Goal: Task Accomplishment & Management: Manage account settings

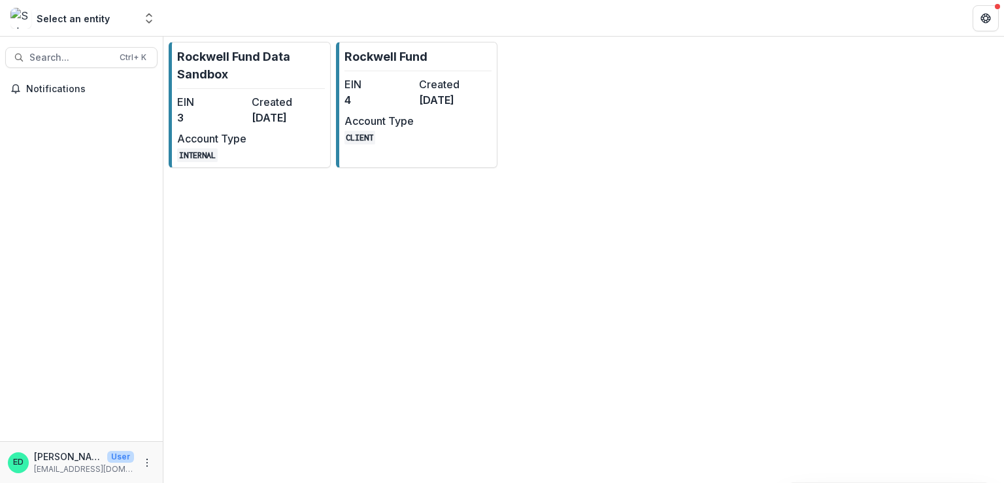
click at [371, 40] on div "Rockwell Fund Data Sandbox EIN 3 Created [DATE] Account Type INTERNAL Rockwell …" at bounding box center [583, 105] width 841 height 137
click at [375, 52] on p "Rockwell Fund" at bounding box center [386, 57] width 83 height 18
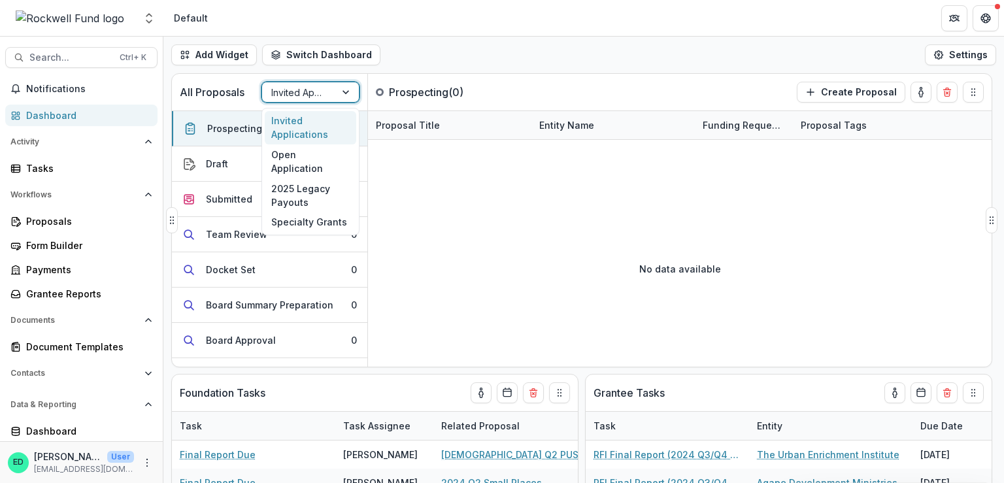
click at [332, 95] on div "Invited Applications" at bounding box center [298, 92] width 73 height 19
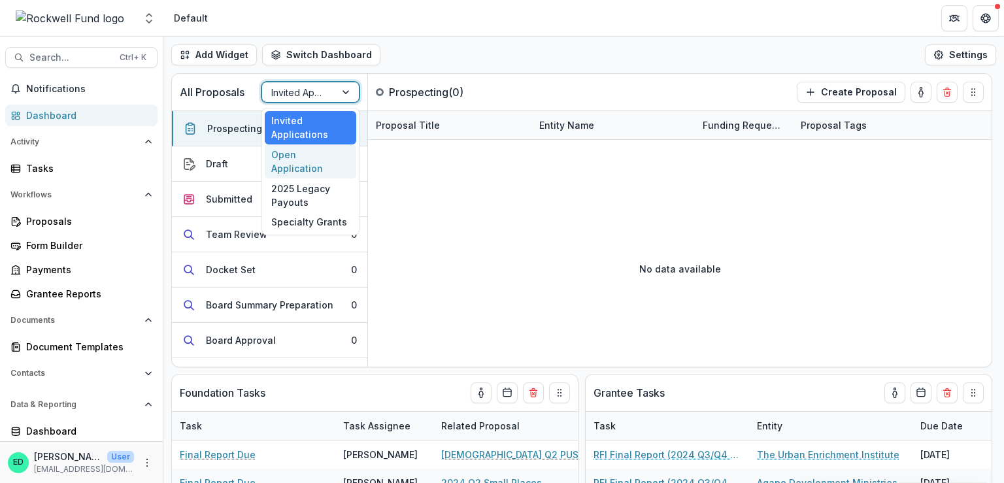
click at [307, 152] on div "Open Application" at bounding box center [311, 162] width 92 height 34
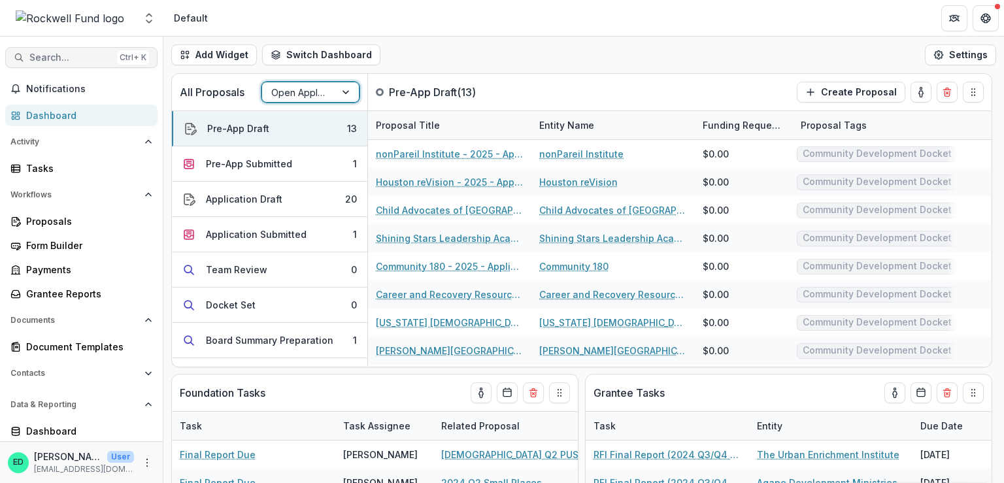
click at [75, 60] on span "Search..." at bounding box center [70, 57] width 82 height 11
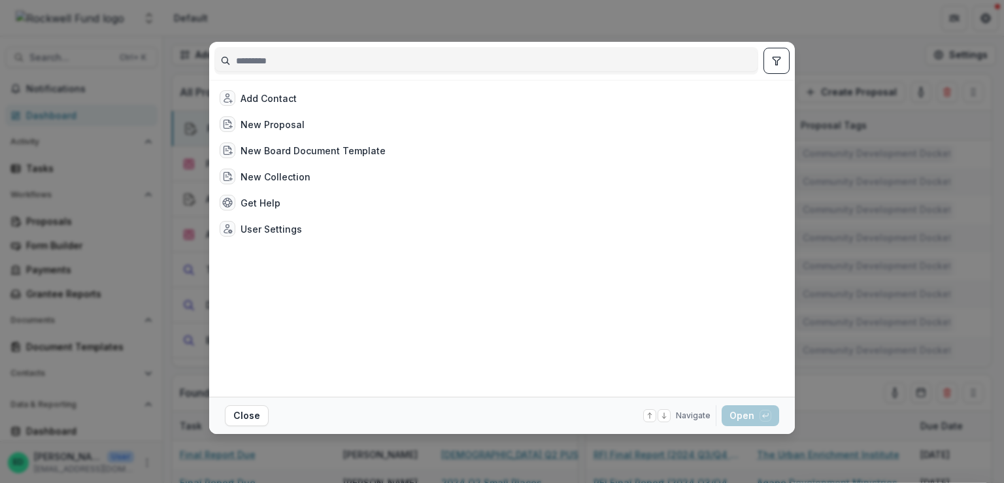
click at [785, 26] on div "Add Contact New Proposal New Board Document Template New Collection Get Help Us…" at bounding box center [502, 241] width 1004 height 483
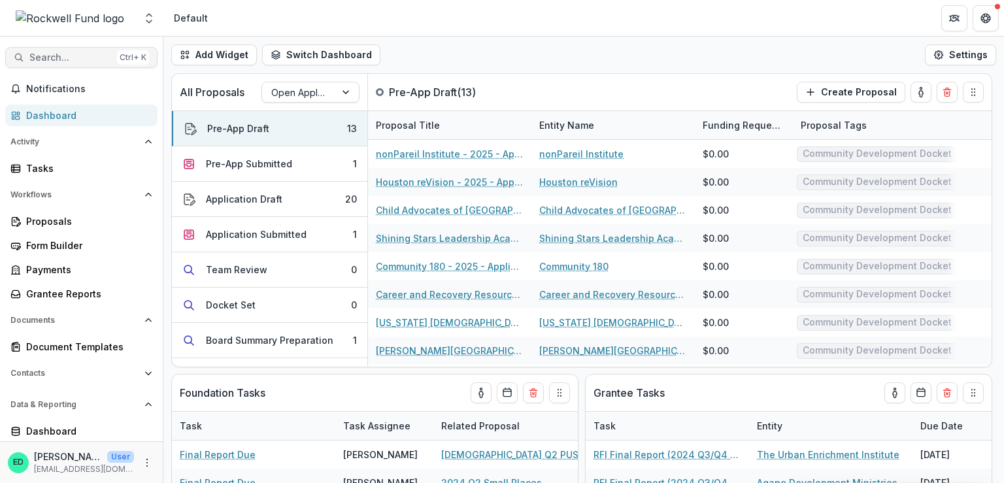
click at [48, 60] on span "Search..." at bounding box center [70, 57] width 82 height 11
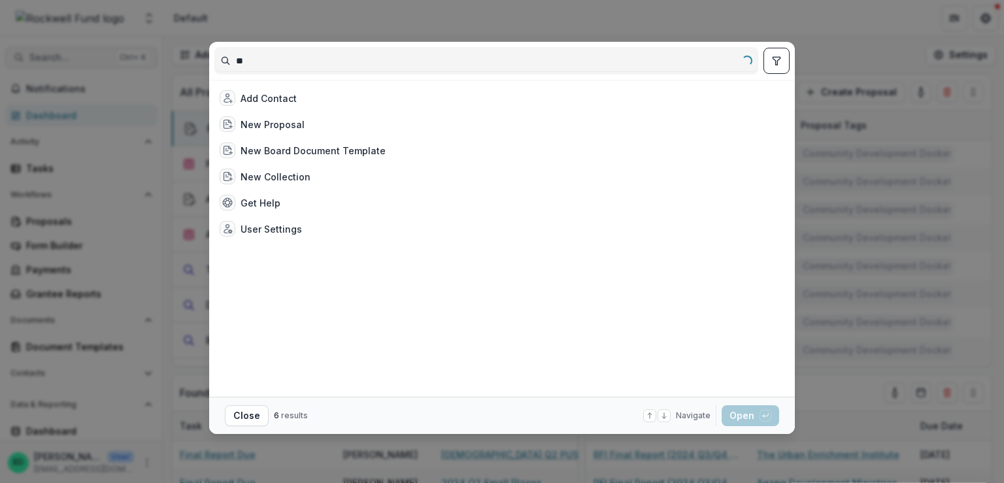
type input "*"
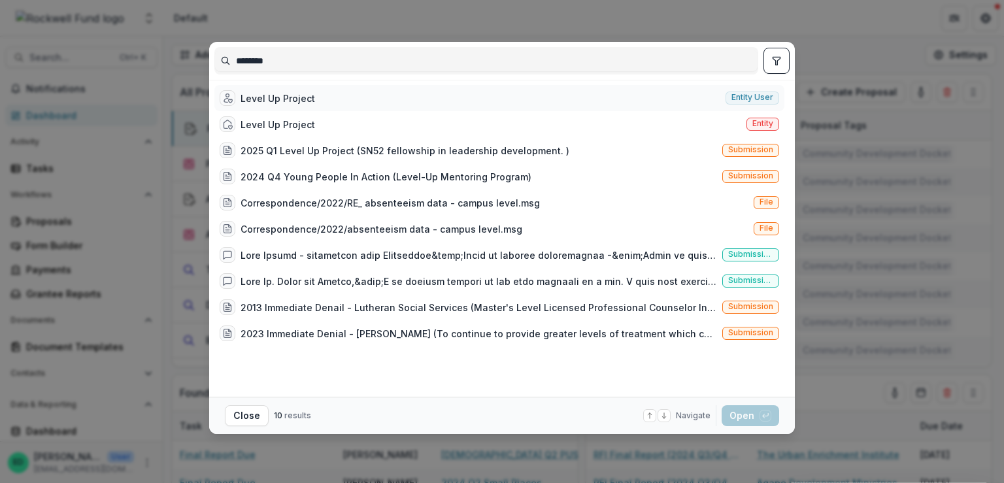
type input "********"
click at [262, 88] on div "Level Up Project Entity user" at bounding box center [499, 98] width 570 height 26
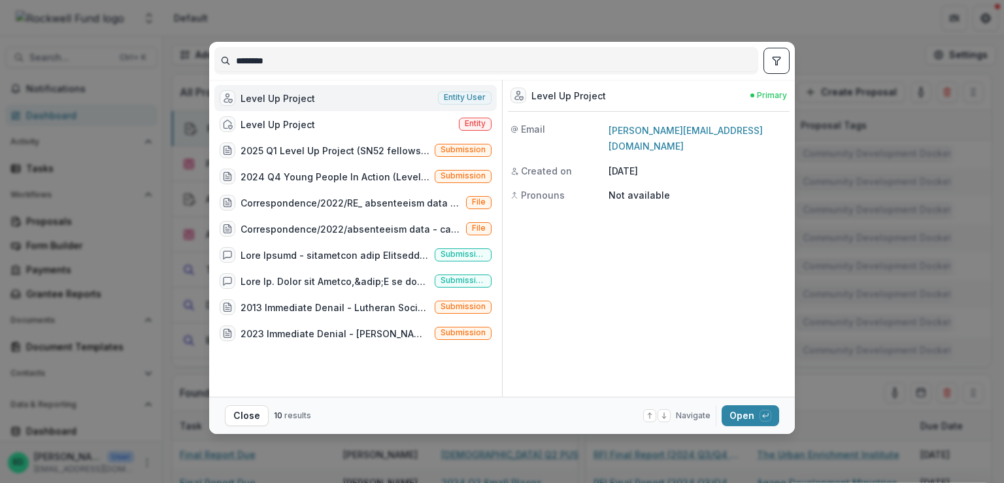
click at [757, 426] on footer "Close 10 results Navigate up and down with arrow keys Open with enter key" at bounding box center [502, 415] width 586 height 37
click at [756, 403] on footer "Close 10 results Navigate up and down with arrow keys Open with enter key" at bounding box center [502, 415] width 586 height 37
click at [753, 407] on button "Open with enter key" at bounding box center [751, 415] width 58 height 21
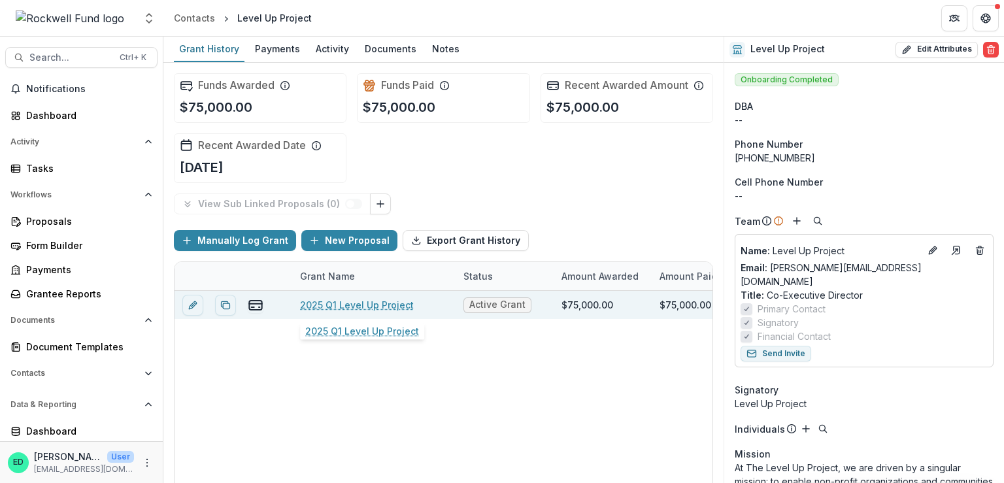
click at [394, 302] on link "2025 Q1 Level Up Project" at bounding box center [357, 305] width 114 height 14
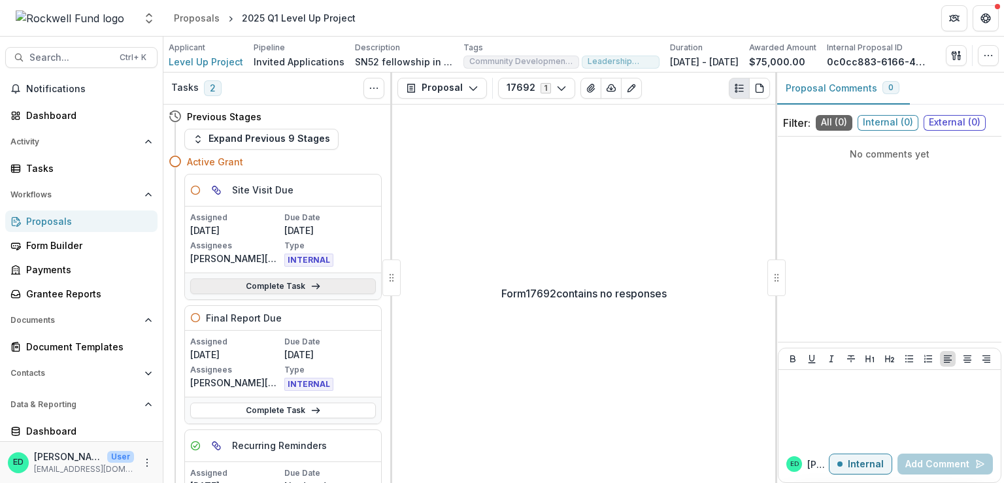
click at [305, 286] on link "Complete Task" at bounding box center [283, 287] width 186 height 16
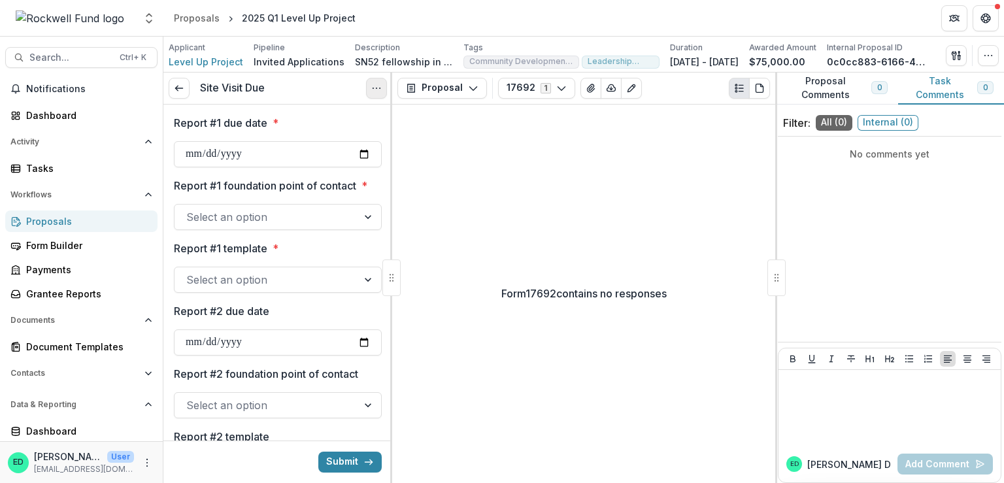
click at [377, 88] on circle "Options" at bounding box center [377, 88] width 1 height 1
click at [329, 149] on button "Cancel Task" at bounding box center [314, 146] width 140 height 22
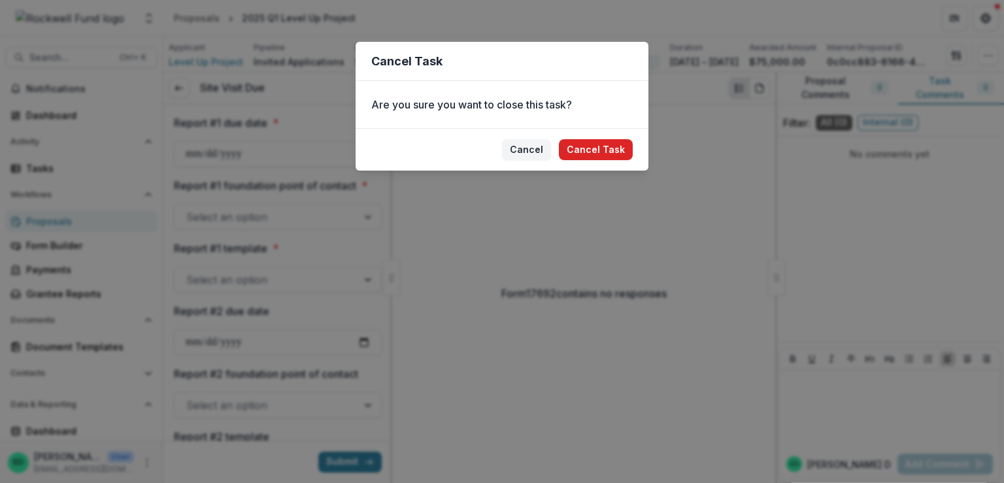
click at [609, 142] on button "Cancel Task" at bounding box center [596, 149] width 74 height 21
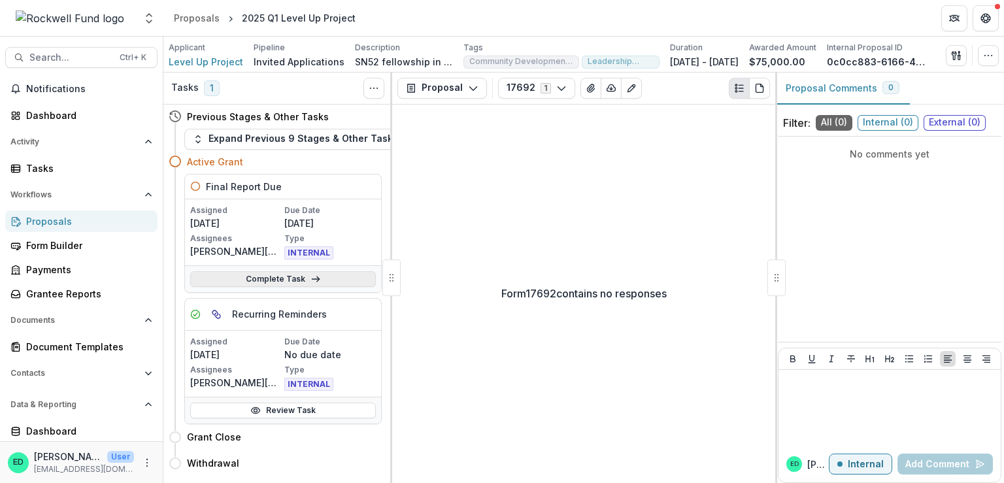
scroll to position [1, 0]
click at [296, 404] on link "Review Task" at bounding box center [283, 411] width 186 height 16
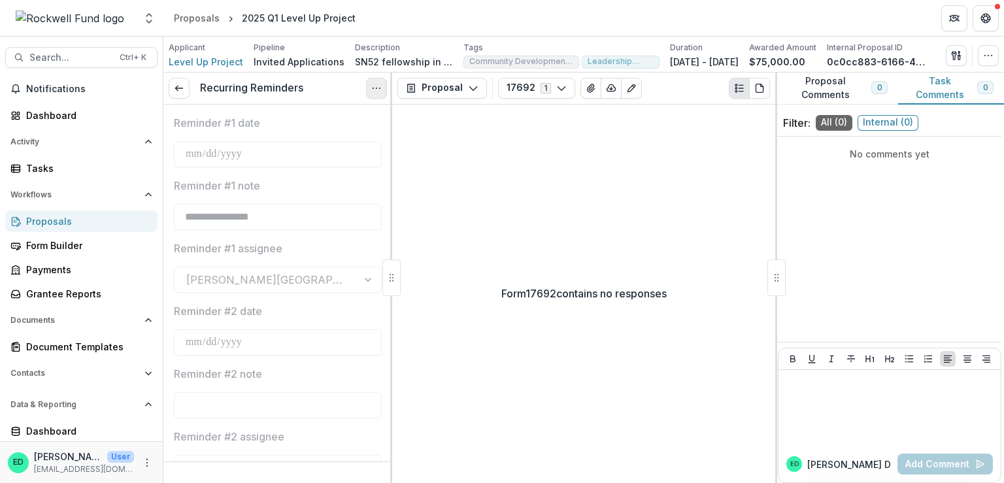
click at [384, 87] on button "Options" at bounding box center [376, 88] width 21 height 21
click at [307, 136] on button "Reopen Task" at bounding box center [314, 146] width 140 height 22
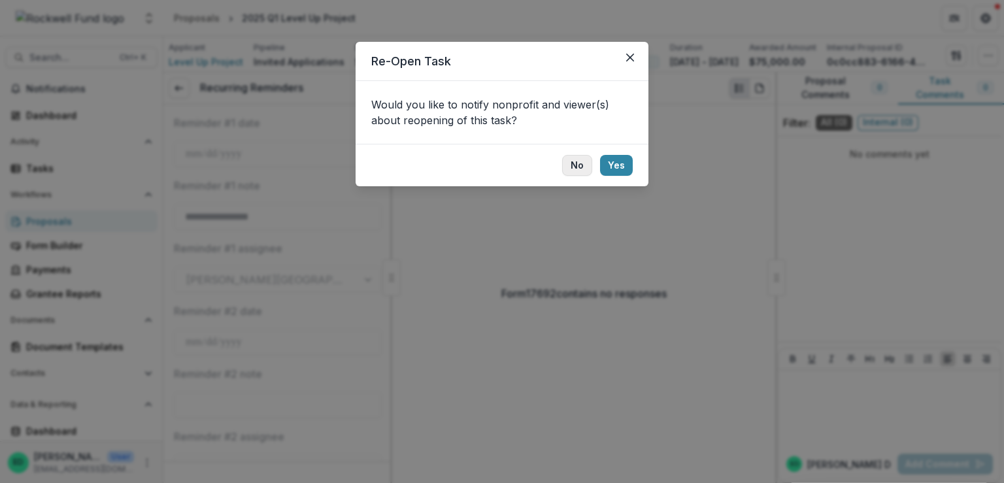
click at [578, 162] on button "No" at bounding box center [577, 165] width 30 height 21
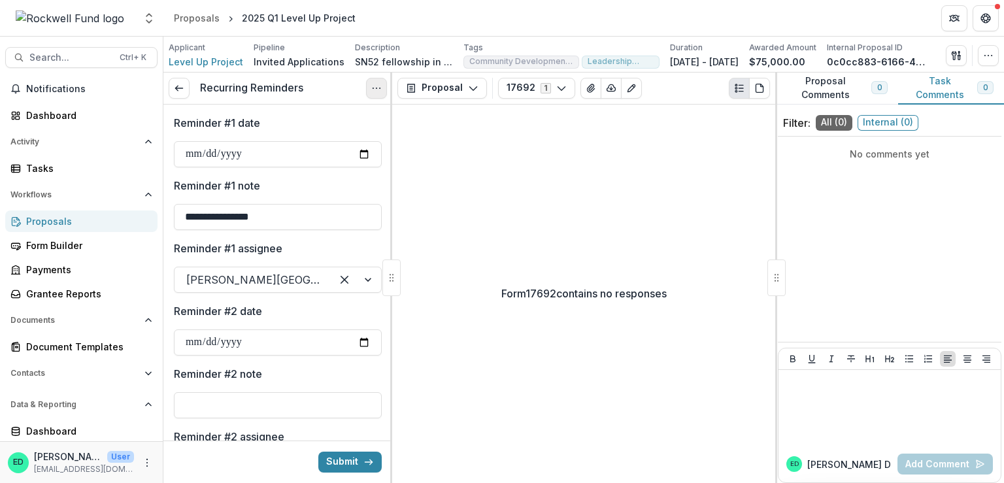
click at [367, 89] on button "Options" at bounding box center [376, 88] width 21 height 21
click at [322, 146] on button "Cancel Task" at bounding box center [314, 146] width 140 height 22
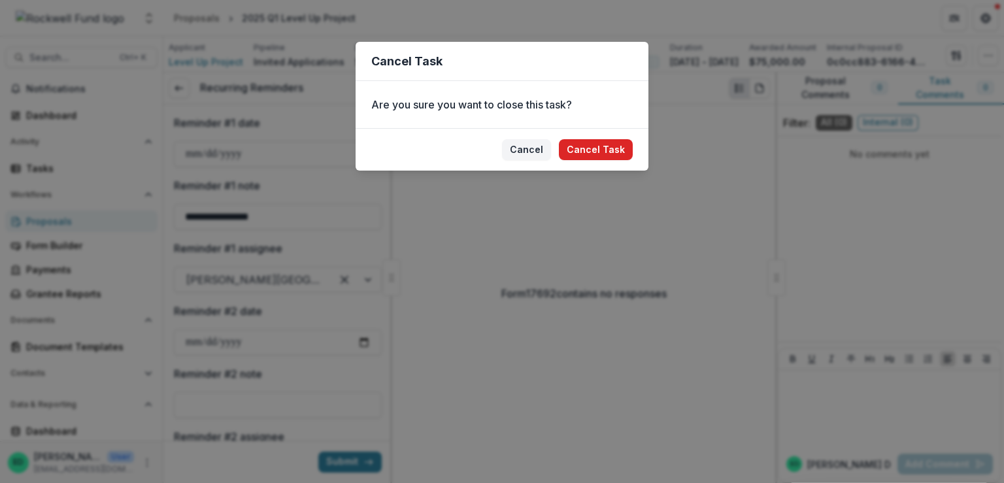
click at [587, 146] on button "Cancel Task" at bounding box center [596, 149] width 74 height 21
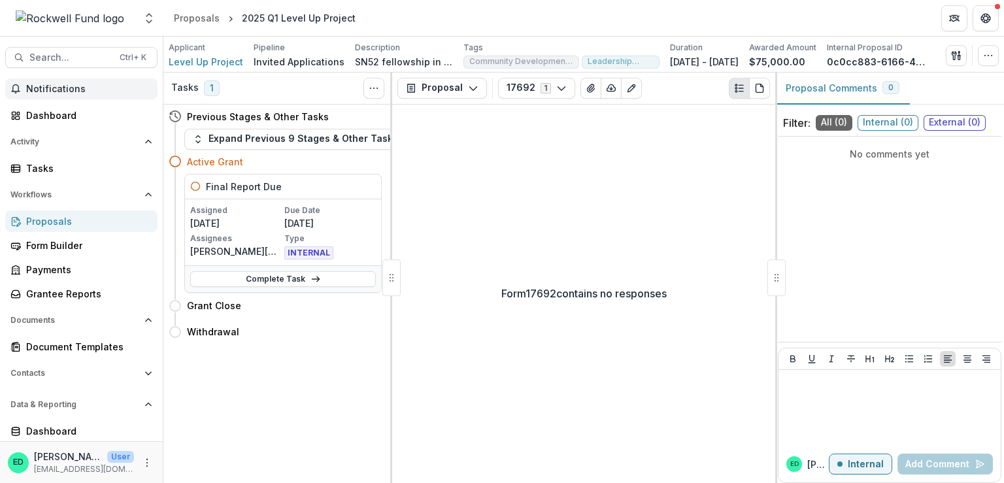
click at [54, 84] on span "Notifications" at bounding box center [89, 89] width 126 height 11
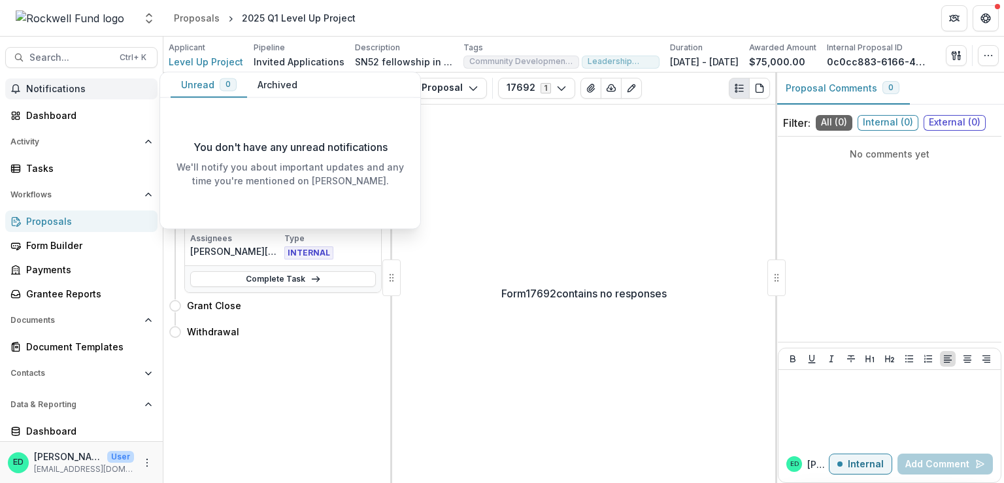
click at [54, 84] on span "Notifications" at bounding box center [89, 89] width 126 height 11
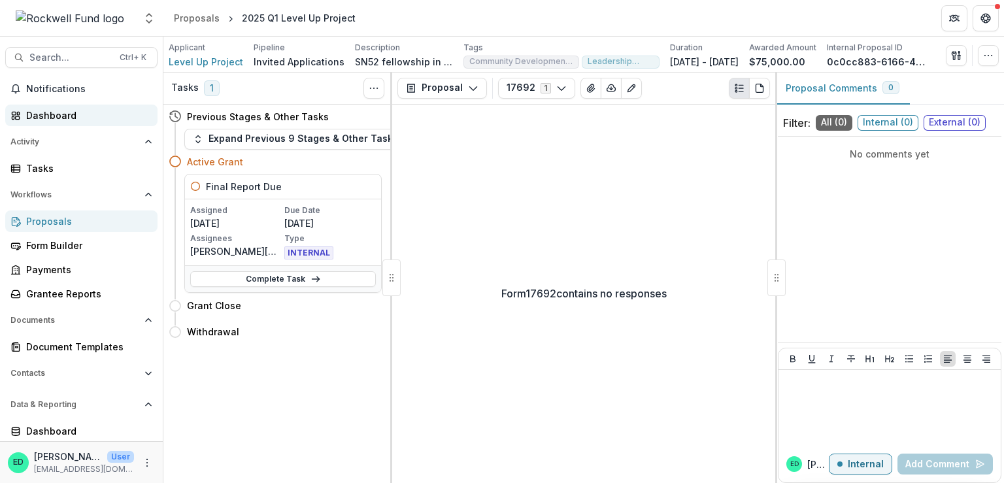
click at [45, 109] on div "Dashboard" at bounding box center [86, 116] width 121 height 14
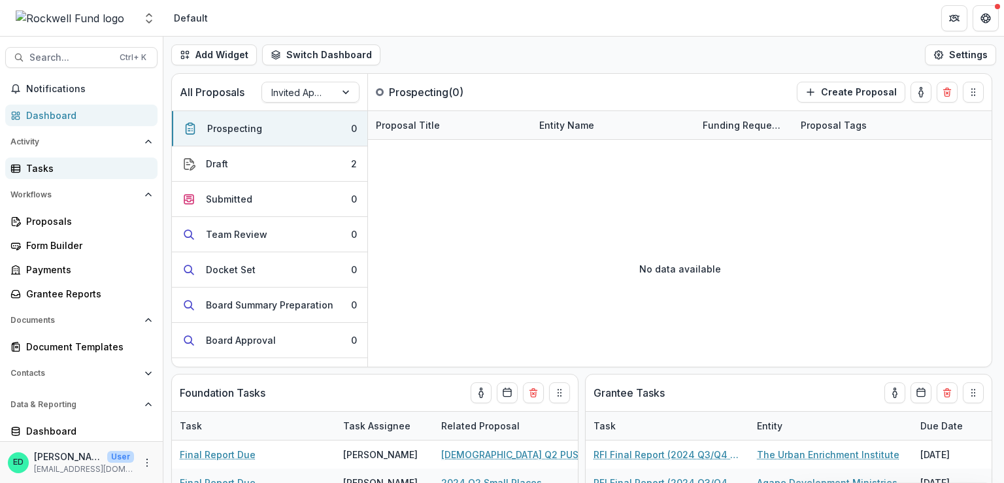
click at [42, 171] on div "Tasks" at bounding box center [86, 169] width 121 height 14
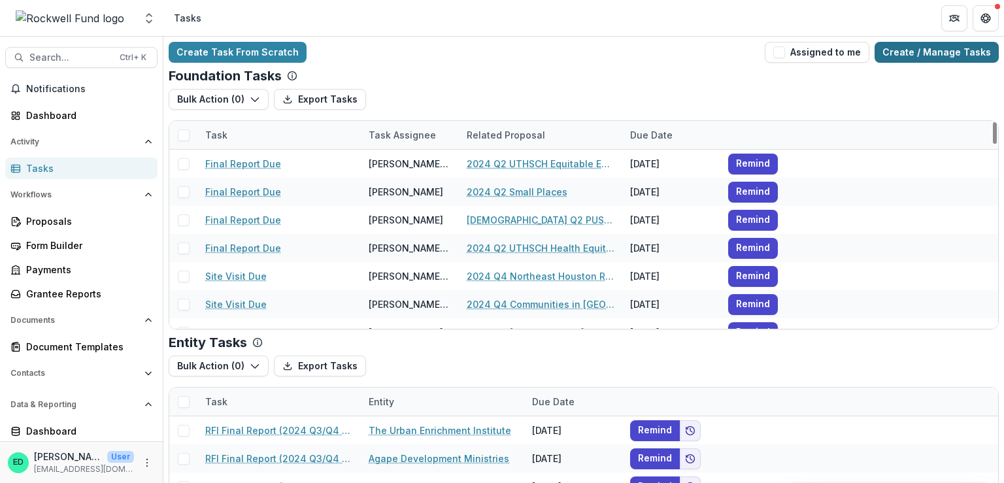
click at [948, 51] on link "Create / Manage Tasks" at bounding box center [937, 52] width 124 height 21
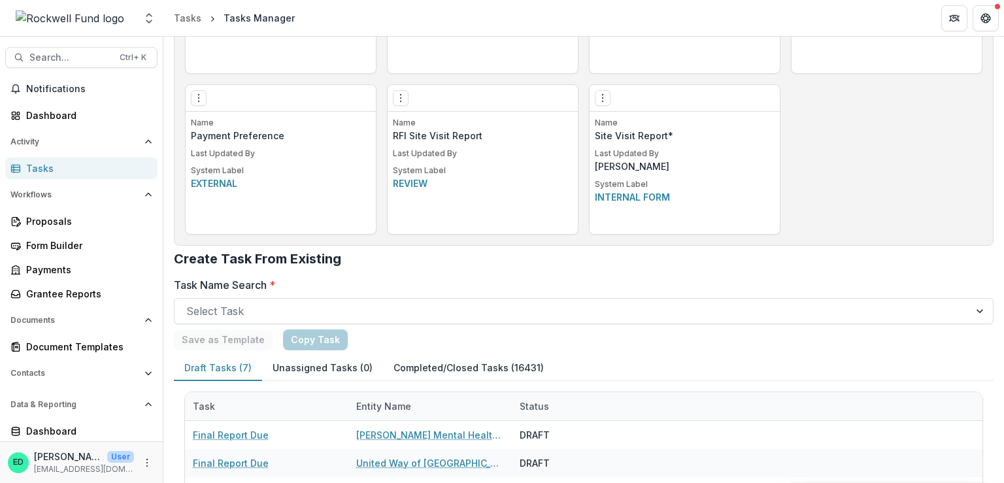
scroll to position [915, 0]
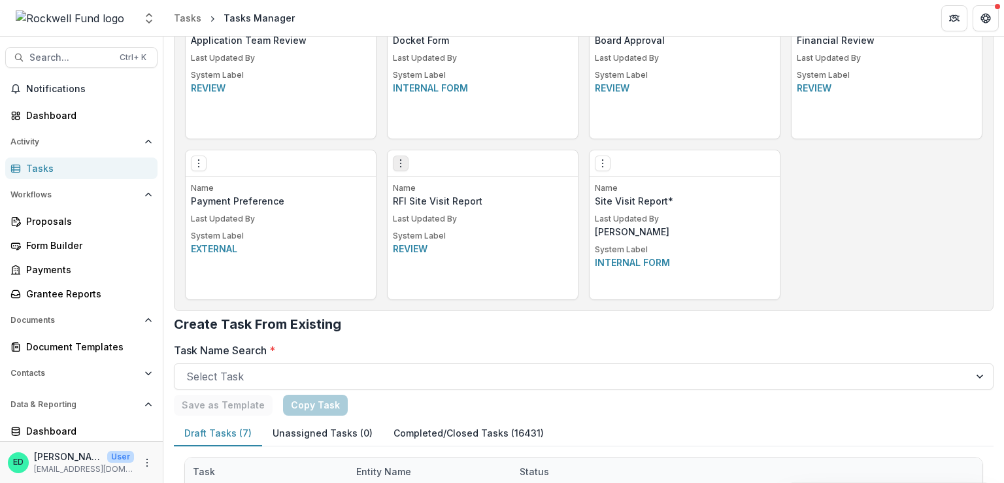
click at [397, 161] on icon "Options" at bounding box center [401, 163] width 10 height 10
click at [600, 164] on icon "Options" at bounding box center [603, 163] width 10 height 10
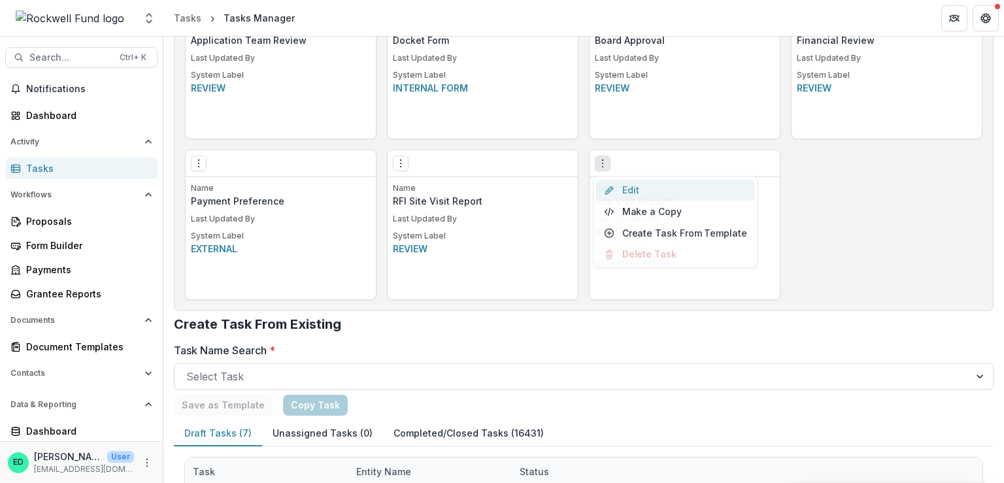
click at [598, 158] on icon "Options" at bounding box center [603, 163] width 10 height 10
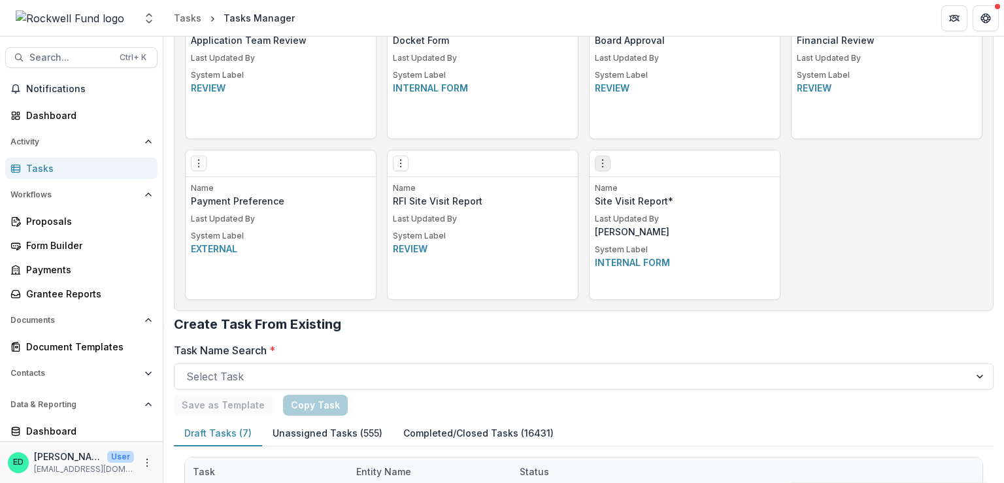
click at [598, 158] on icon "Options" at bounding box center [603, 163] width 10 height 10
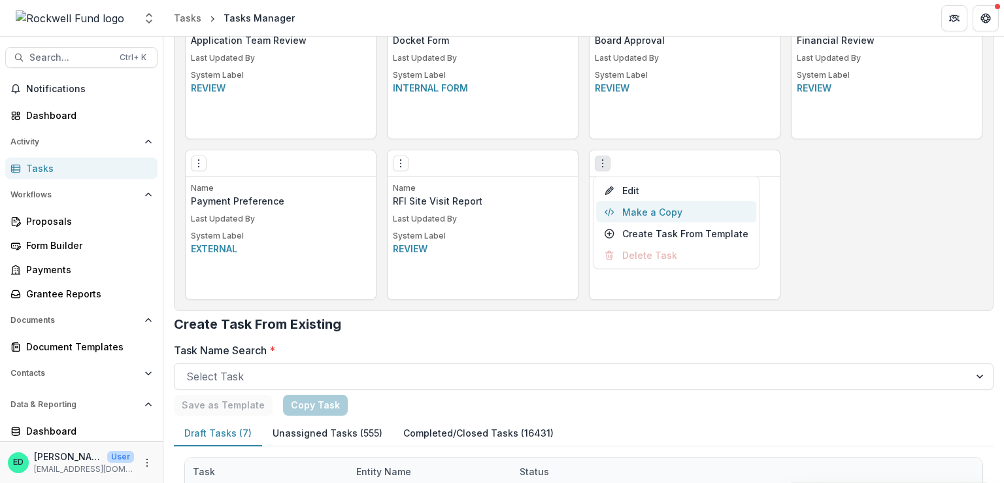
click at [640, 210] on button "Make a Copy" at bounding box center [676, 212] width 160 height 22
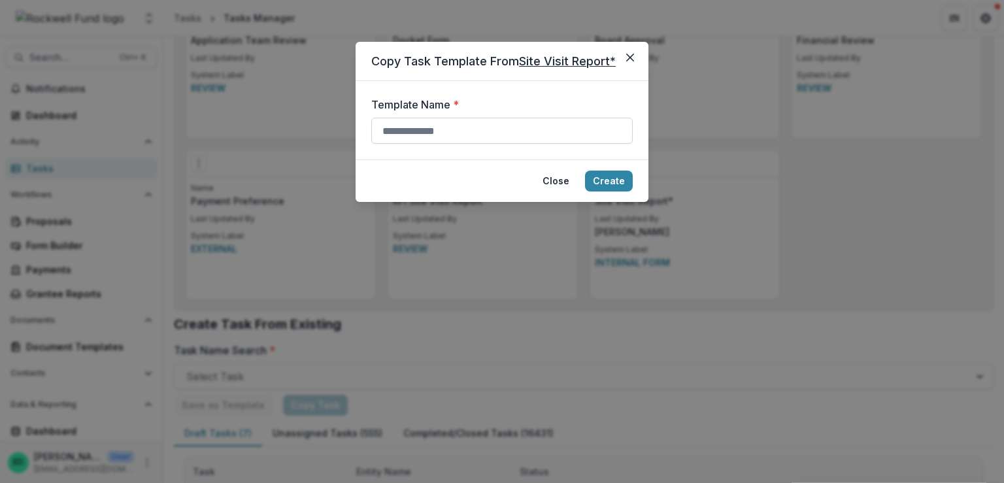
click at [491, 122] on input "Template Name *" at bounding box center [502, 131] width 262 height 26
type input "*"
type input "**********"
click at [585, 171] on button "Create" at bounding box center [609, 181] width 48 height 21
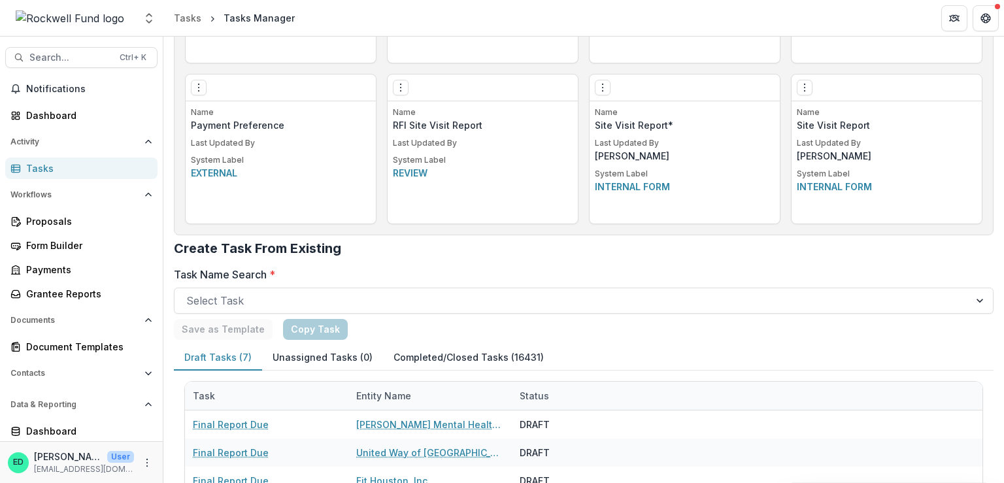
scroll to position [915, 0]
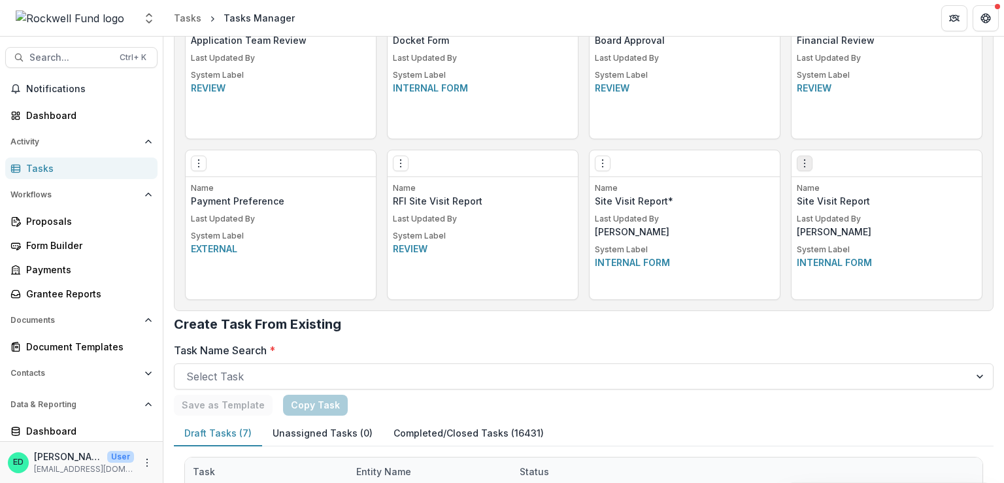
click at [804, 162] on icon "Options" at bounding box center [805, 163] width 10 height 10
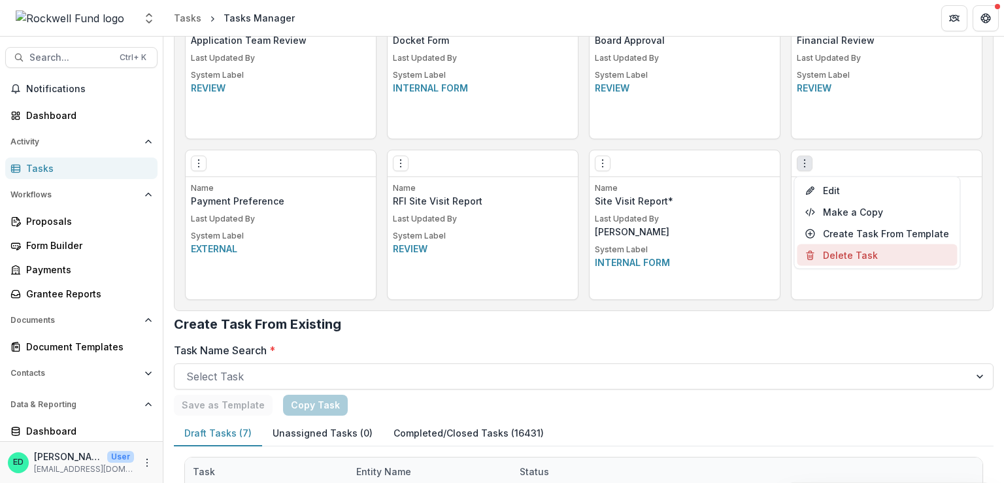
click at [832, 251] on button "Delete Task" at bounding box center [877, 256] width 160 height 22
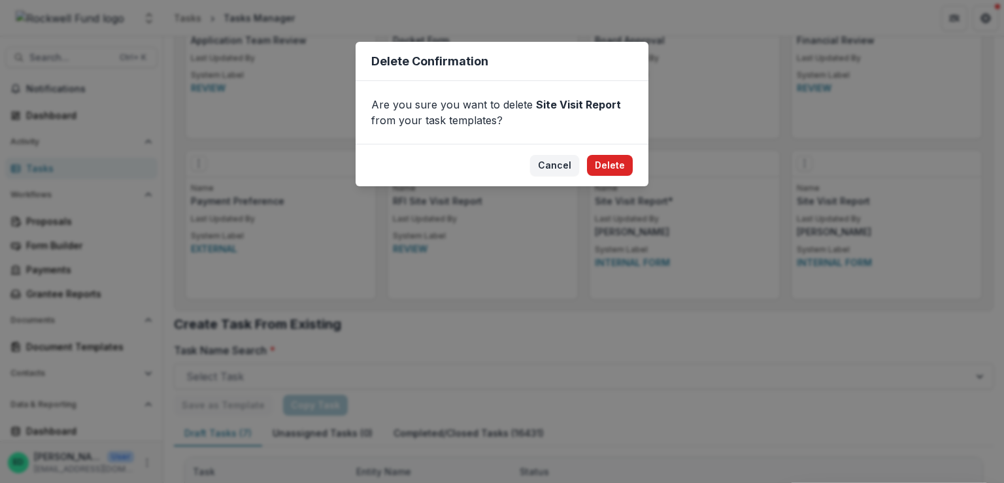
click at [599, 165] on button "Delete" at bounding box center [610, 165] width 46 height 21
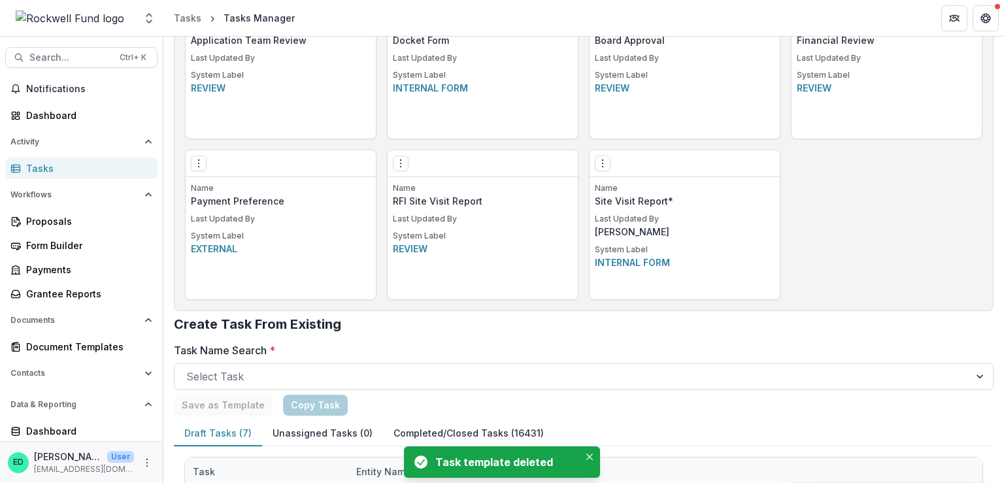
click at [599, 165] on icon "Options" at bounding box center [603, 163] width 10 height 10
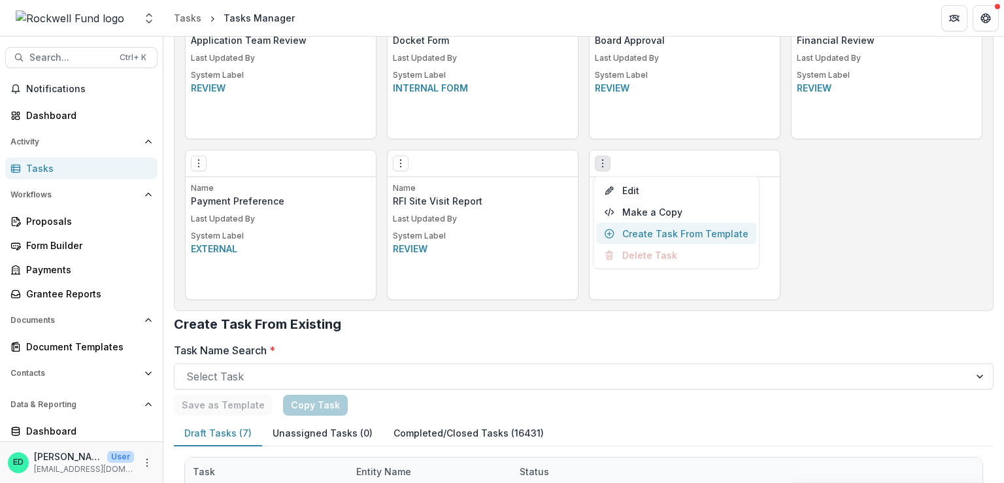
click at [636, 236] on link "Create Task From Template" at bounding box center [676, 234] width 160 height 22
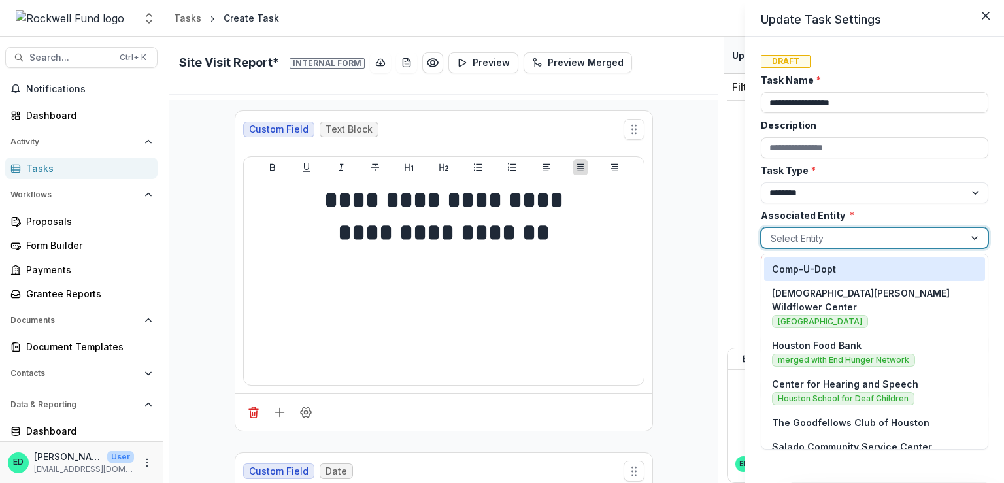
click at [813, 236] on div at bounding box center [863, 238] width 184 height 16
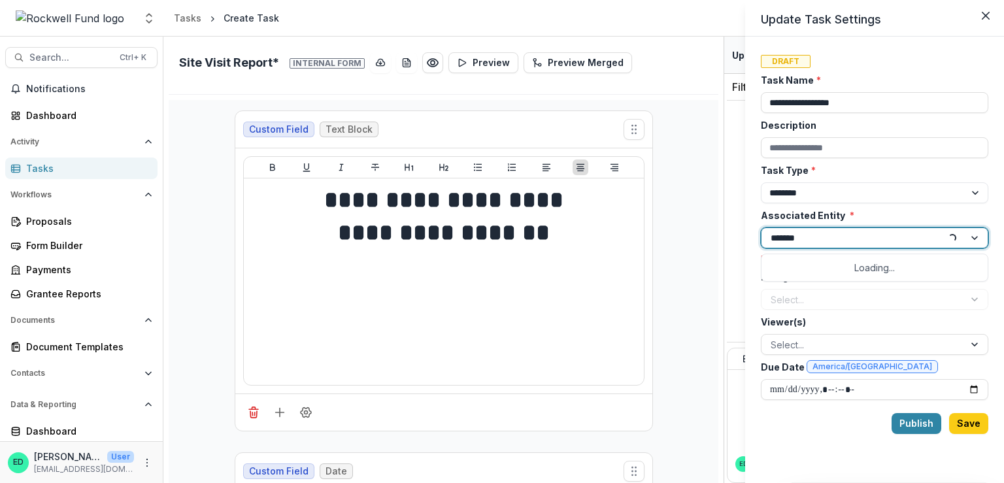
type input "********"
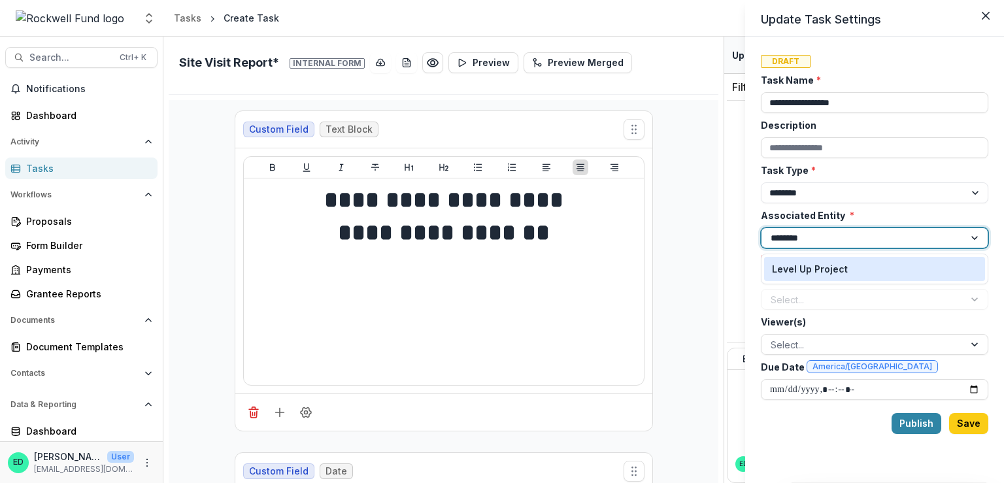
click at [819, 267] on p "Level Up Project" at bounding box center [810, 269] width 76 height 14
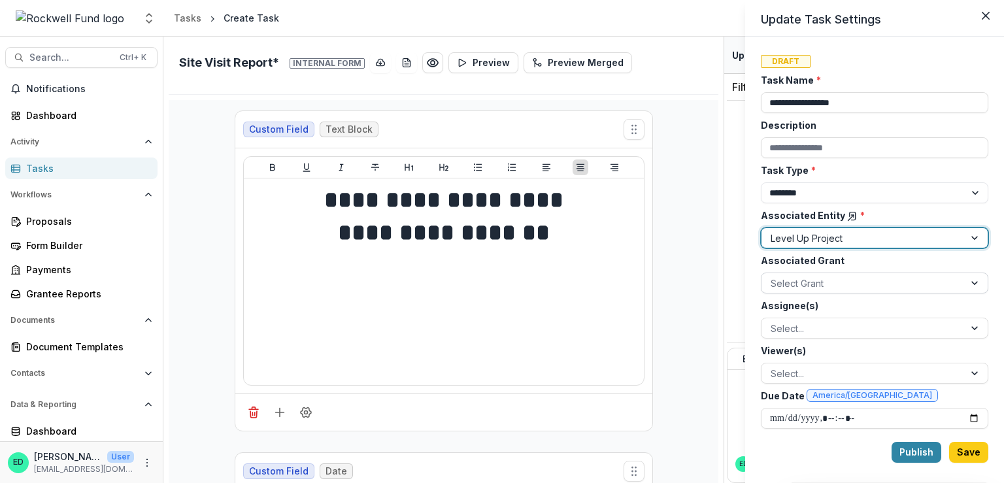
click at [775, 279] on div at bounding box center [863, 283] width 184 height 16
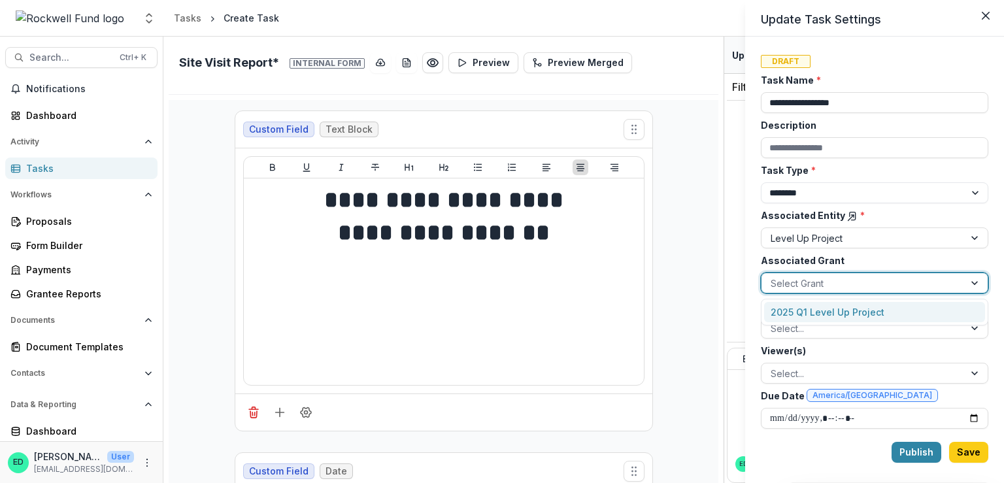
click at [797, 311] on div "2025 Q1 Level Up Project" at bounding box center [874, 312] width 221 height 20
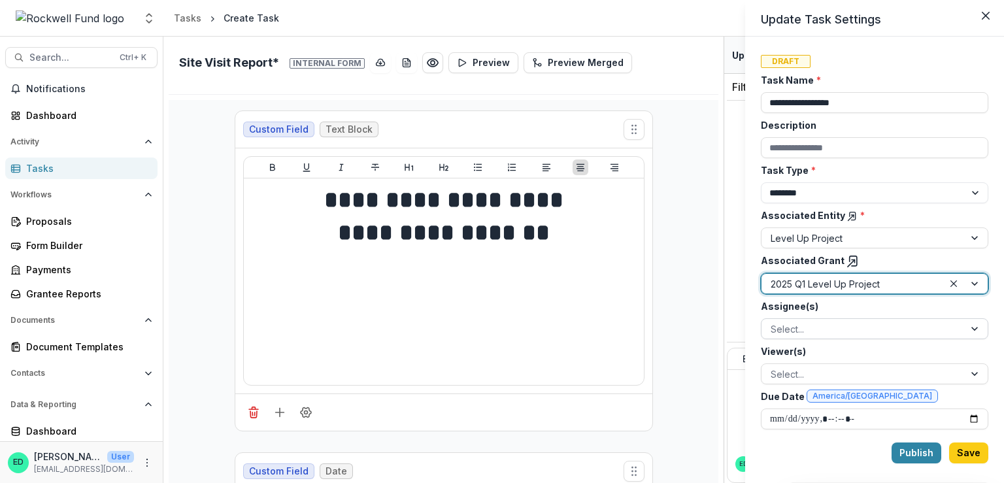
click at [792, 327] on div at bounding box center [863, 329] width 184 height 16
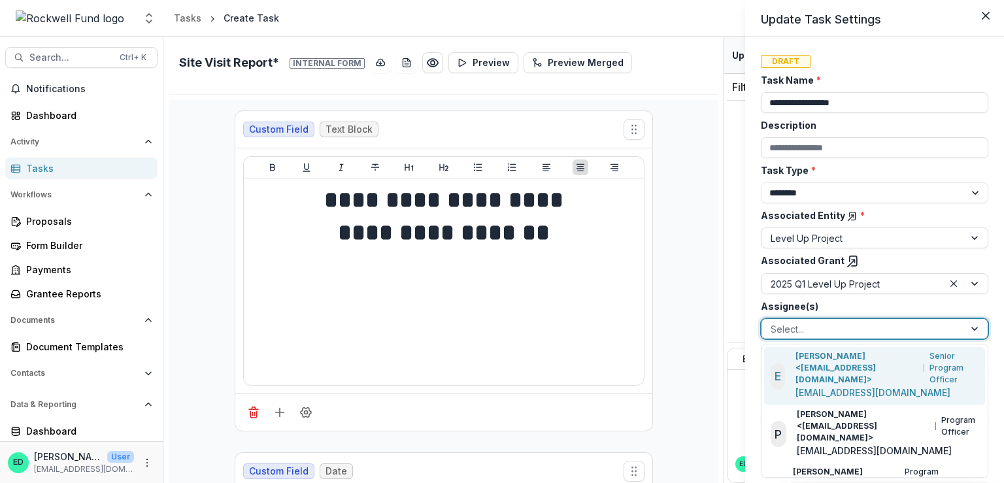
click at [840, 383] on div "[PERSON_NAME] <[EMAIL_ADDRESS][DOMAIN_NAME]> Senior Program Officer" at bounding box center [888, 367] width 184 height 35
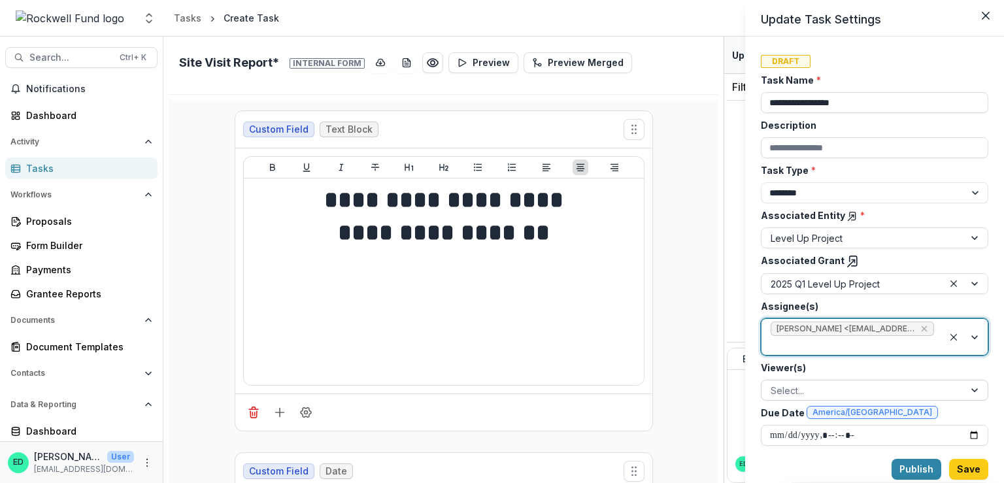
click at [780, 392] on div at bounding box center [863, 391] width 184 height 16
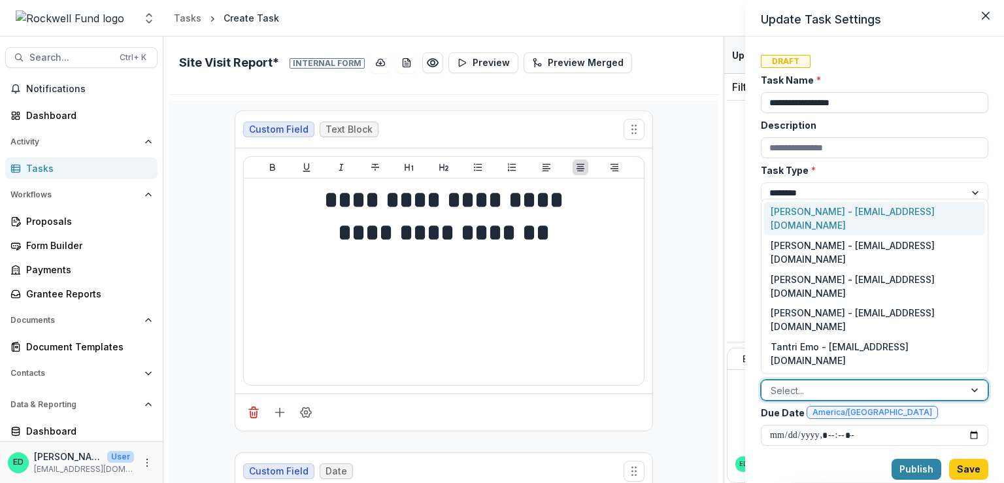
click at [807, 236] on div "[PERSON_NAME] - [EMAIL_ADDRESS][DOMAIN_NAME]" at bounding box center [874, 219] width 221 height 34
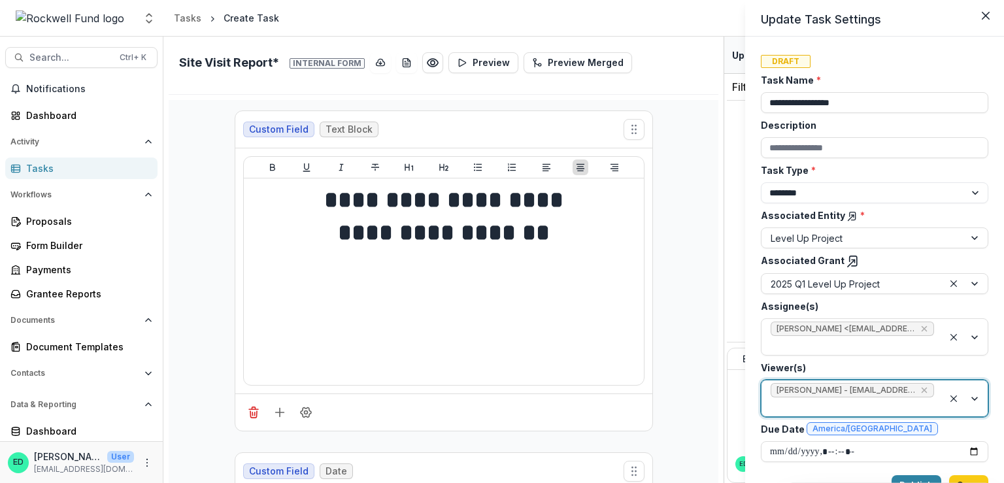
click at [808, 407] on div at bounding box center [852, 407] width 163 height 16
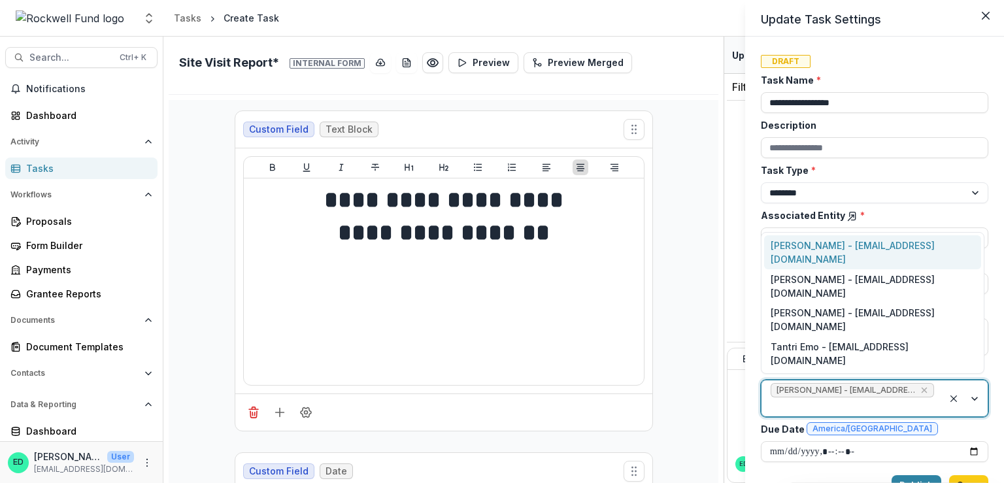
click at [802, 269] on div "[PERSON_NAME] - [EMAIL_ADDRESS][DOMAIN_NAME]" at bounding box center [872, 252] width 217 height 34
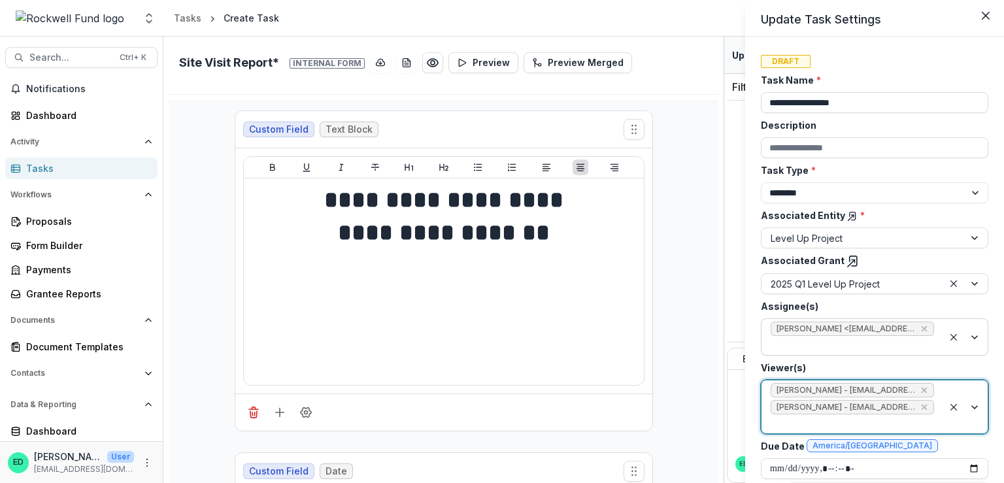
scroll to position [28, 0]
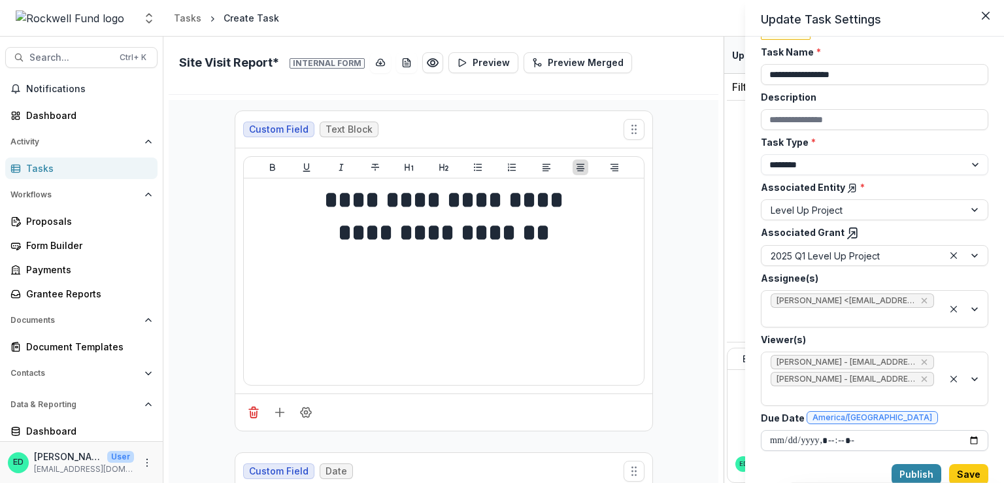
click at [779, 437] on input "Due Date America/[GEOGRAPHIC_DATA]" at bounding box center [875, 440] width 228 height 21
click at [791, 439] on input "Due Date America/[GEOGRAPHIC_DATA]" at bounding box center [875, 440] width 228 height 21
drag, startPoint x: 773, startPoint y: 435, endPoint x: 763, endPoint y: 436, distance: 9.9
click at [772, 435] on input "Due Date America/[GEOGRAPHIC_DATA]" at bounding box center [875, 440] width 228 height 21
click at [921, 474] on button "Publish" at bounding box center [917, 474] width 50 height 21
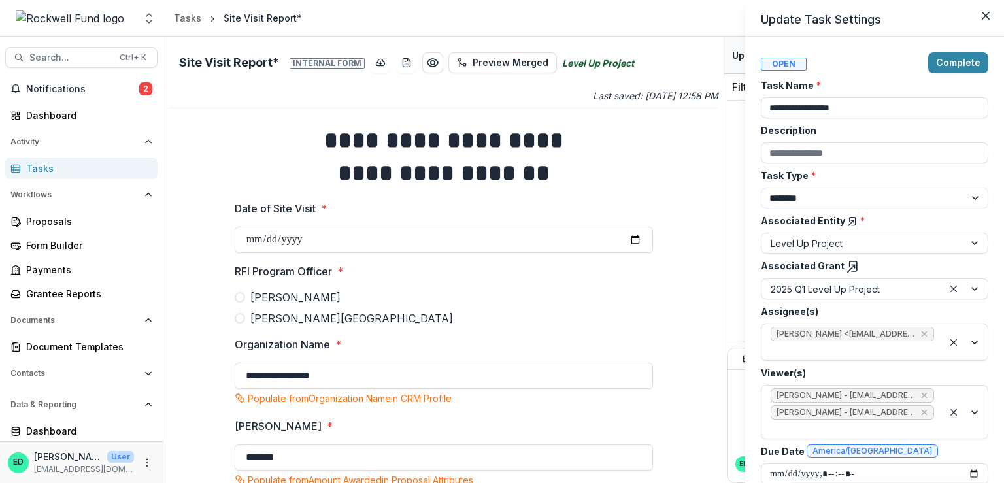
drag, startPoint x: 475, startPoint y: 332, endPoint x: 467, endPoint y: 312, distance: 22.0
click at [476, 331] on div "**********" at bounding box center [502, 241] width 1004 height 483
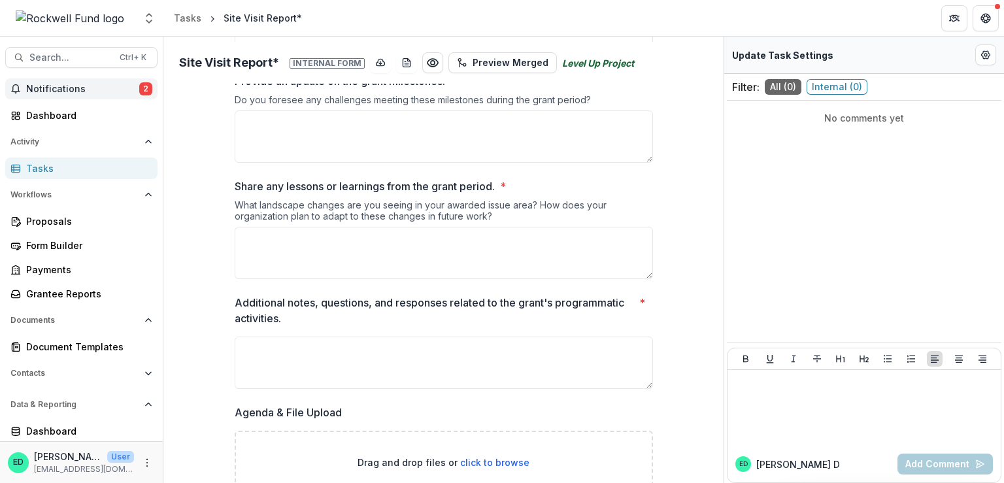
scroll to position [1542, 0]
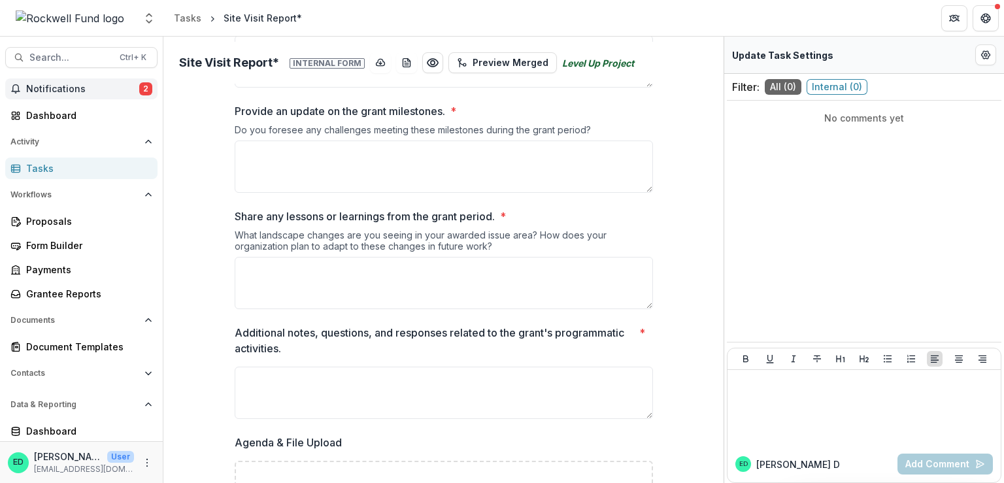
drag, startPoint x: 102, startPoint y: 92, endPoint x: 92, endPoint y: 91, distance: 10.5
click at [92, 91] on span "Notifications" at bounding box center [82, 89] width 113 height 11
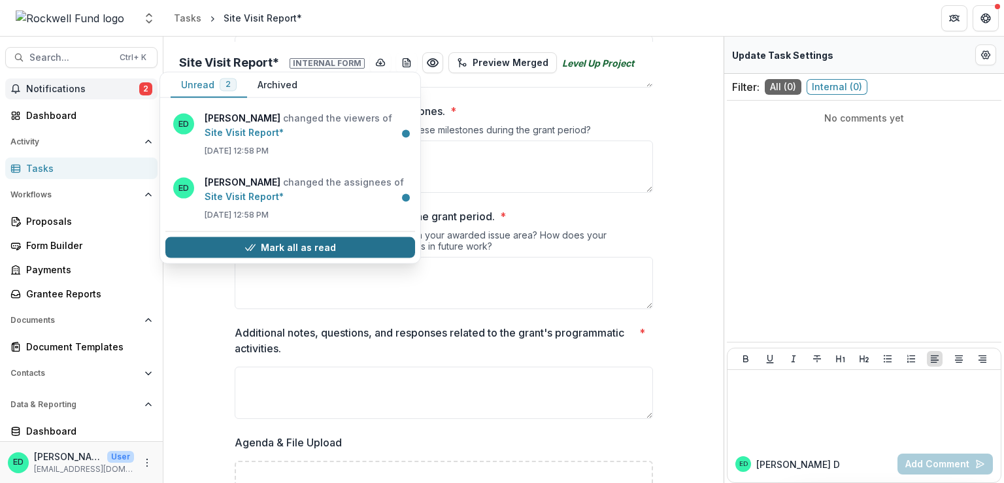
click at [244, 244] on button "Mark all as read" at bounding box center [290, 247] width 250 height 21
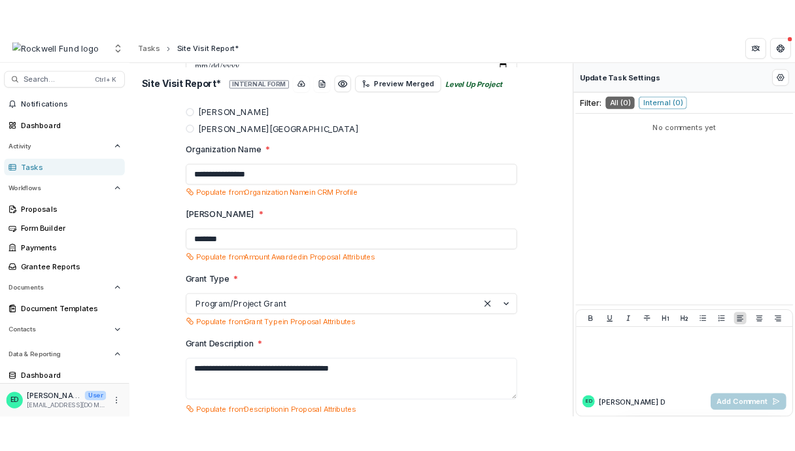
scroll to position [0, 0]
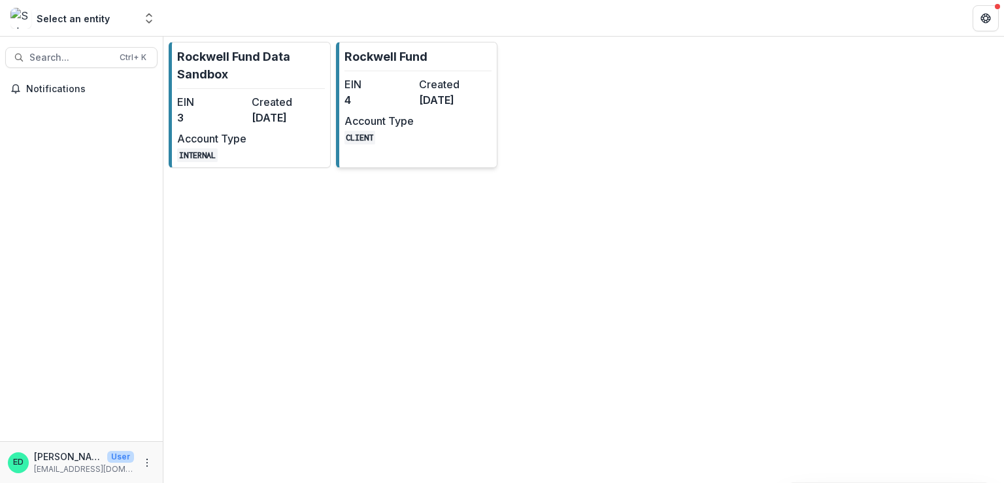
click at [415, 124] on div "EIN 4 Created 4 months ago Account Type CLIENT" at bounding box center [417, 111] width 144 height 68
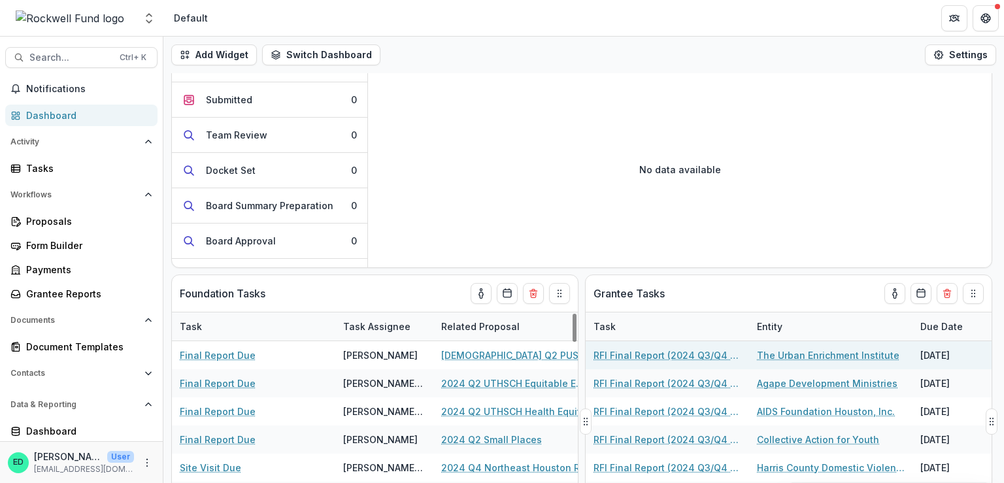
scroll to position [196, 0]
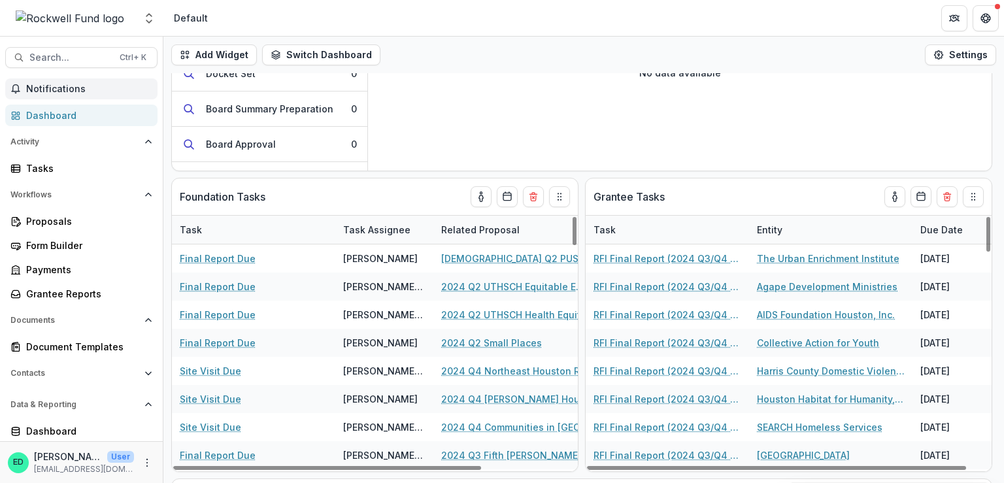
click at [71, 94] on span "Notifications" at bounding box center [89, 89] width 126 height 11
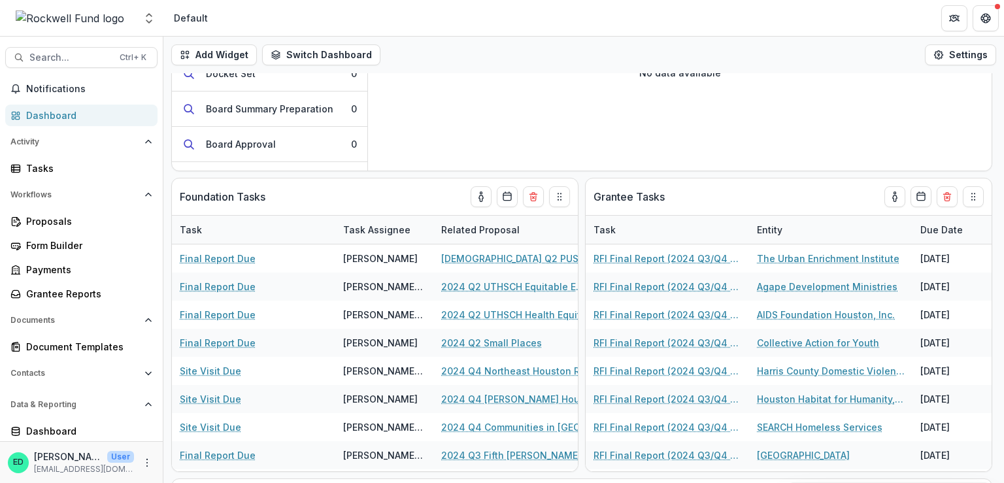
click at [458, 94] on div "No data available" at bounding box center [680, 72] width 624 height 196
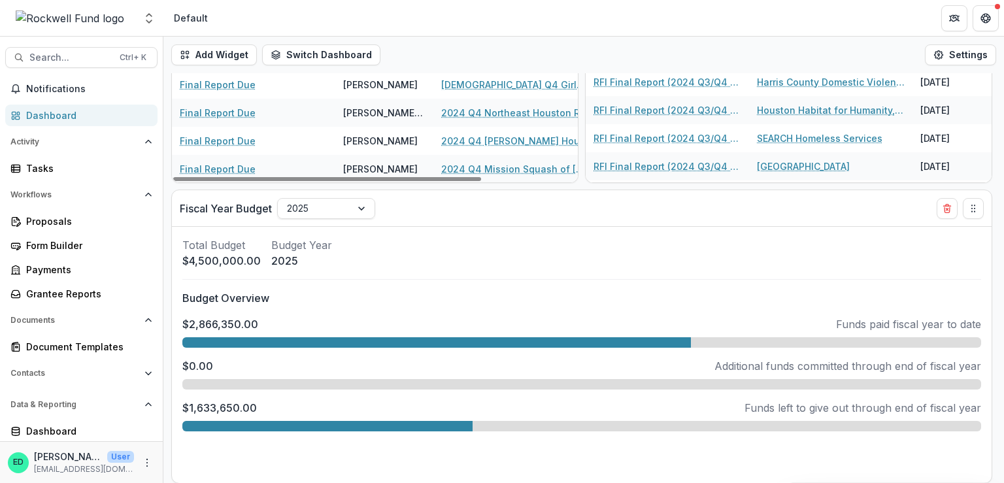
scroll to position [0, 0]
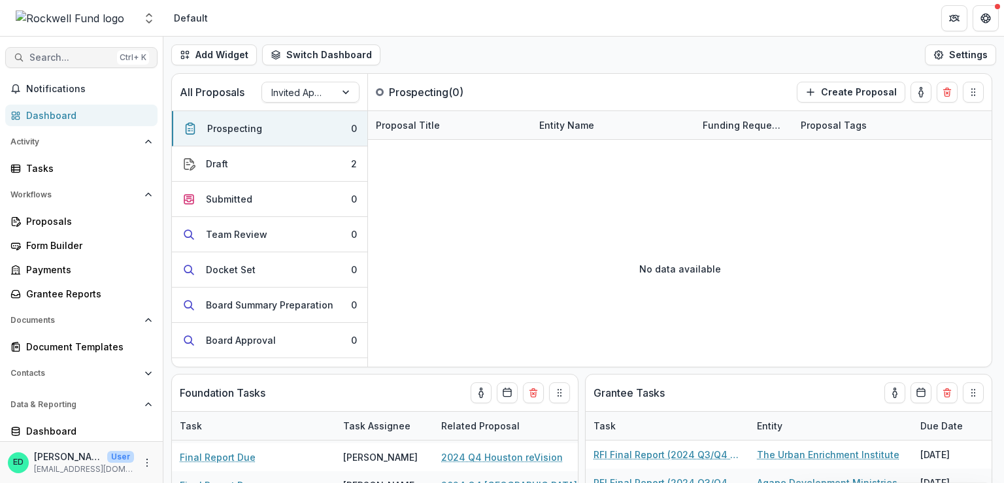
click at [62, 62] on span "Search..." at bounding box center [70, 57] width 82 height 11
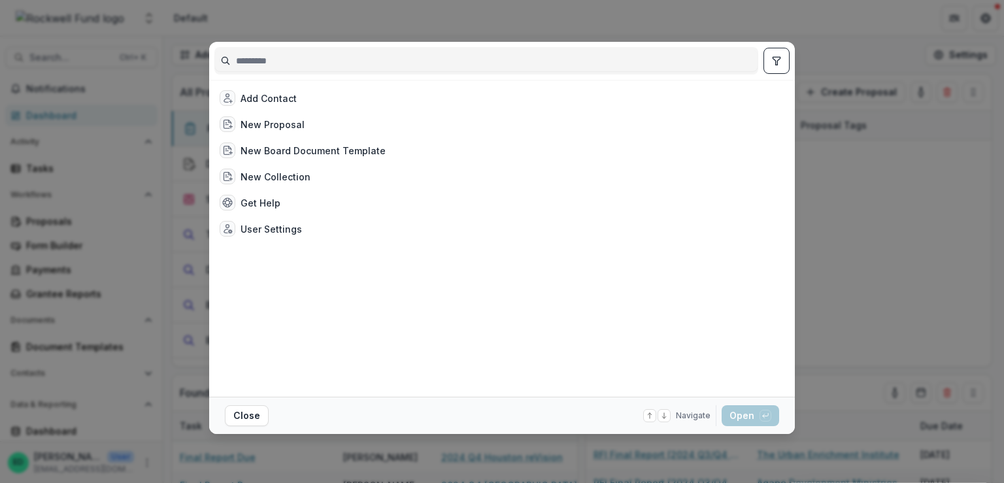
click at [411, 12] on div "Add Contact New Proposal New Board Document Template New Collection Get Help Us…" at bounding box center [502, 241] width 1004 height 483
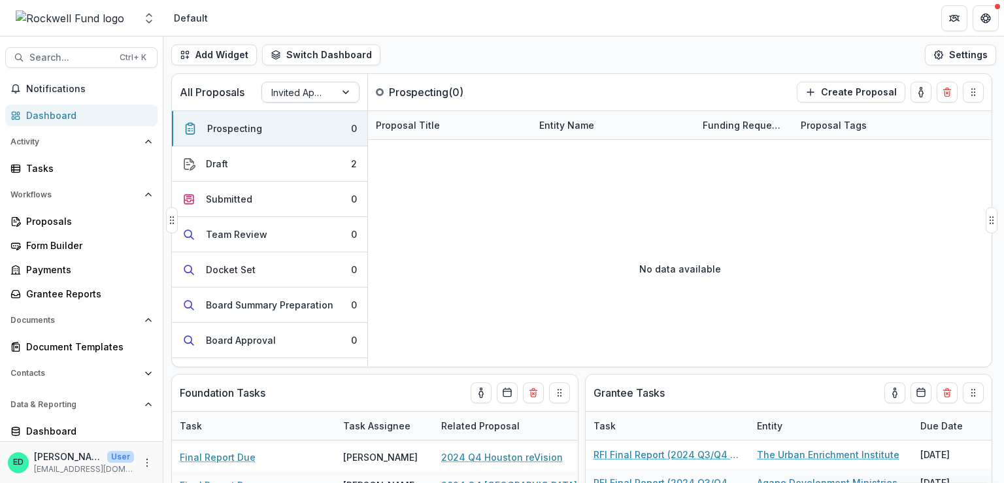
click at [281, 94] on div at bounding box center [298, 92] width 55 height 16
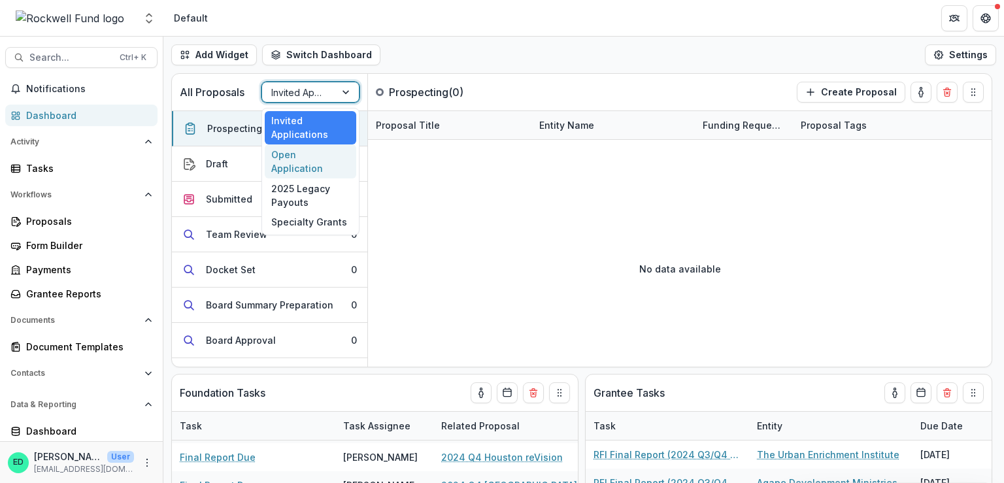
click at [298, 158] on div "Open Application" at bounding box center [311, 162] width 92 height 34
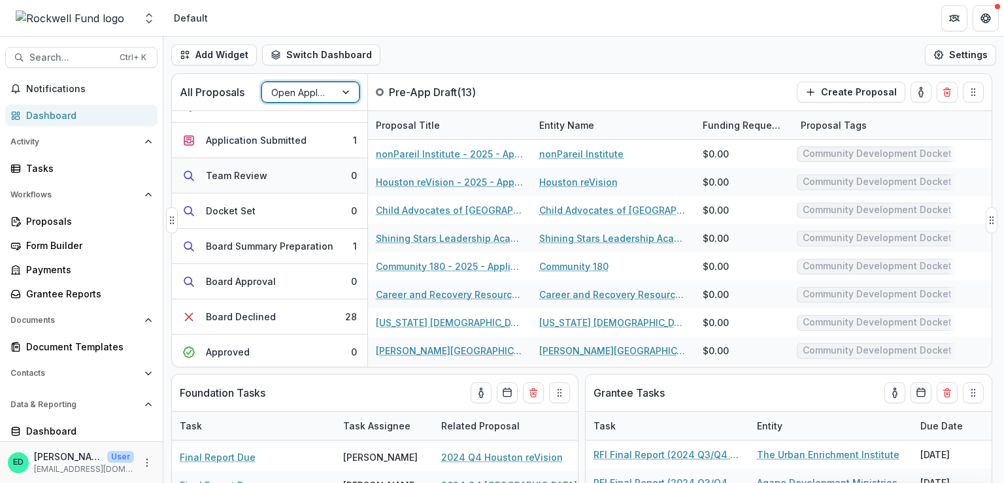
scroll to position [200, 0]
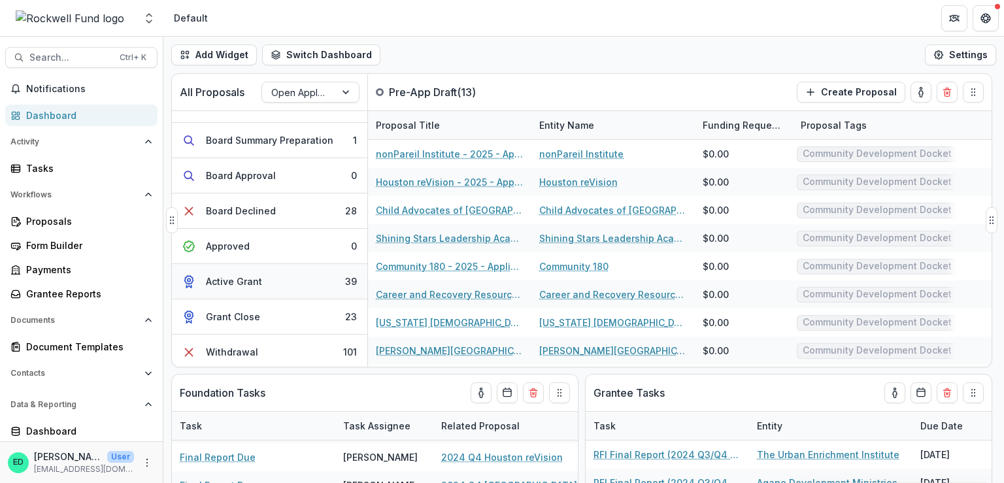
click at [241, 289] on button "Active Grant 39" at bounding box center [270, 281] width 196 height 35
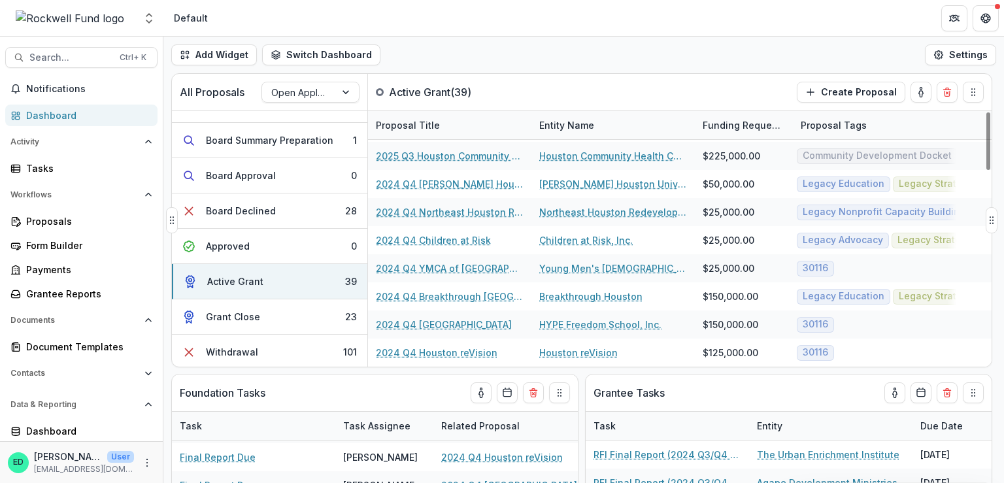
scroll to position [0, 0]
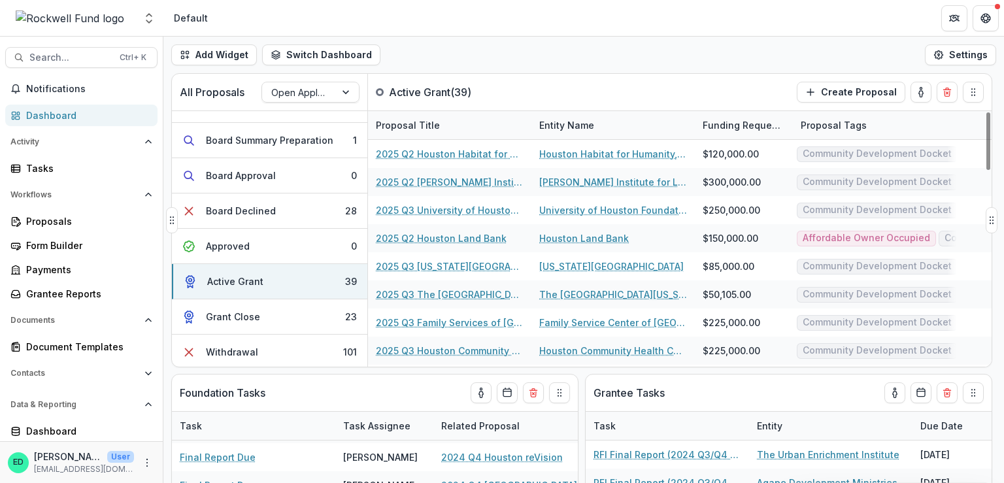
click at [413, 122] on div "Proposal Title" at bounding box center [408, 125] width 80 height 14
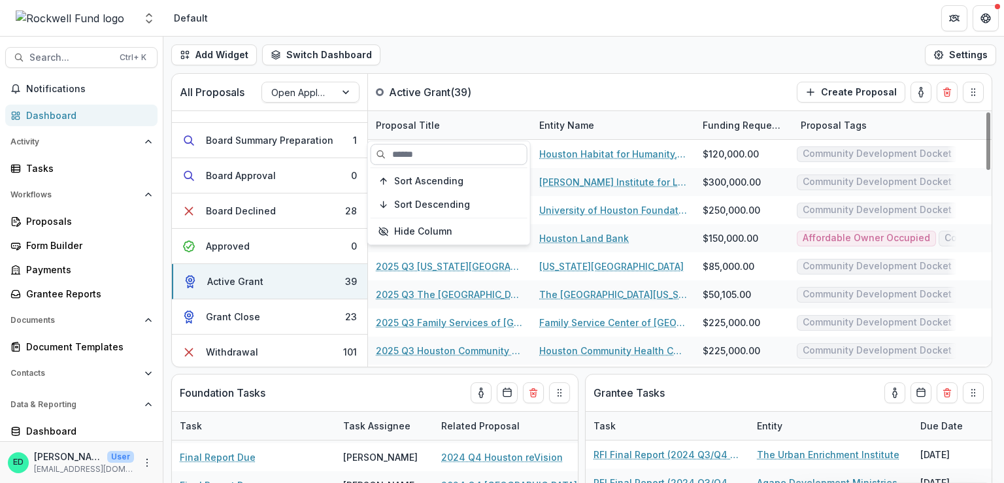
click at [418, 147] on input at bounding box center [449, 154] width 157 height 21
type input "*****"
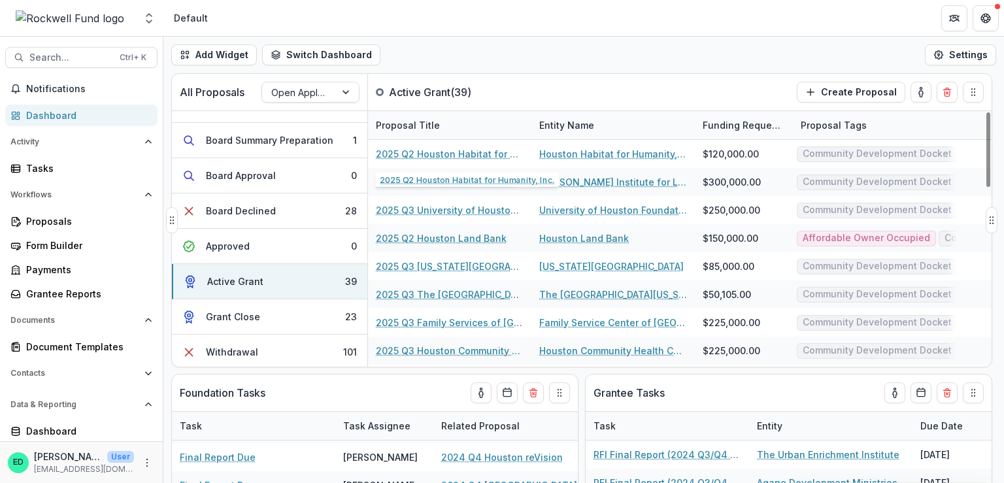
click at [437, 105] on div "All Proposals Open Application Active Grant ( 39 ) Create Proposal" at bounding box center [554, 92] width 765 height 37
click at [422, 126] on div "Proposal Title" at bounding box center [408, 125] width 80 height 14
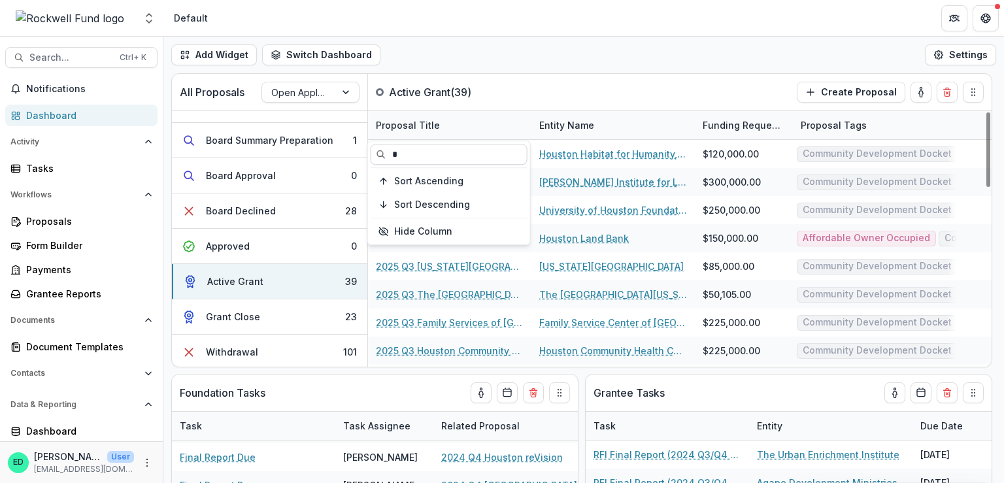
click at [445, 146] on input "*" at bounding box center [449, 154] width 157 height 21
type input "*****"
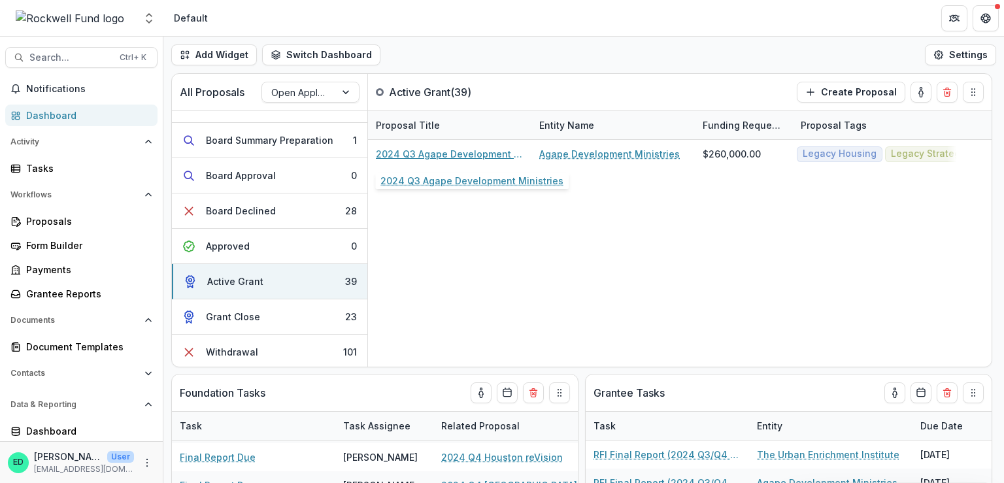
click at [442, 153] on link "2024 Q3 Agape Development Ministries" at bounding box center [450, 154] width 148 height 14
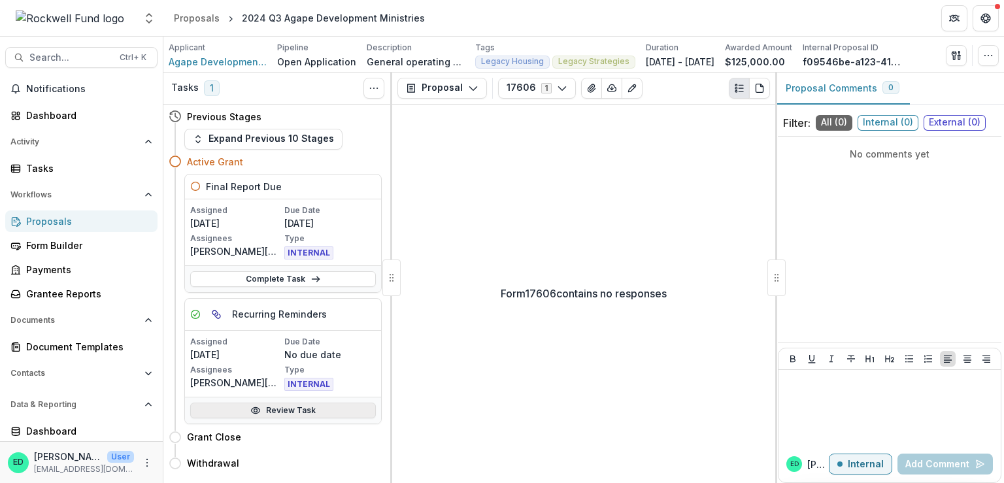
click at [305, 411] on link "Review Task" at bounding box center [283, 411] width 186 height 16
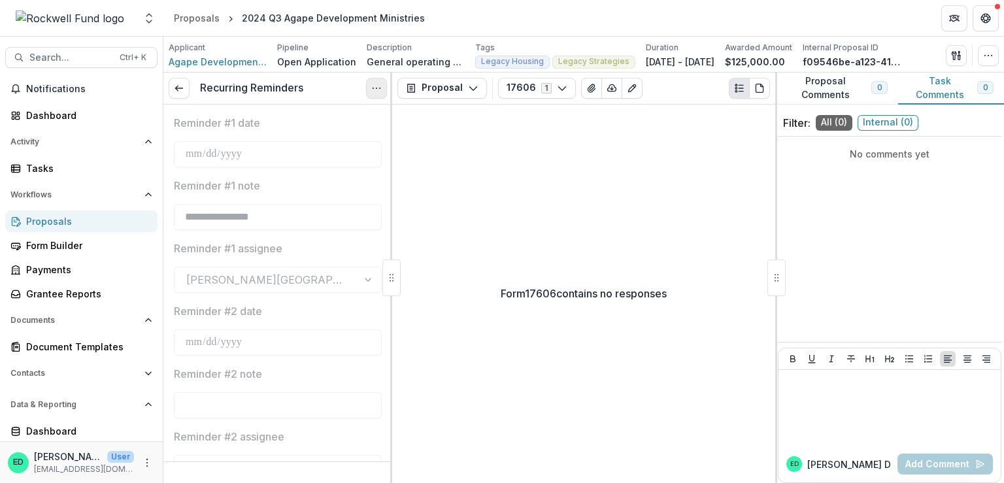
click at [369, 85] on button "Options" at bounding box center [376, 88] width 21 height 21
click at [330, 142] on button "Reopen Task" at bounding box center [314, 146] width 140 height 22
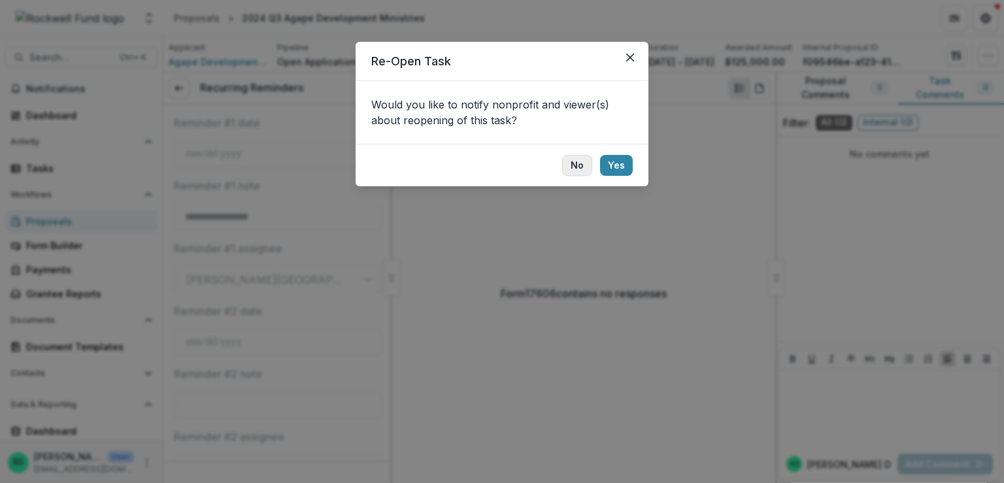
click at [573, 171] on button "No" at bounding box center [577, 165] width 30 height 21
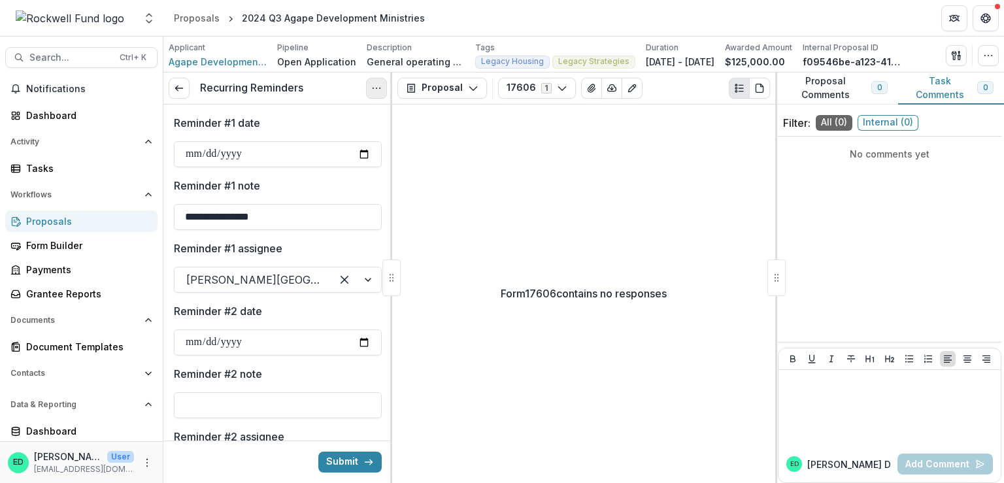
click at [382, 92] on button "Options" at bounding box center [376, 88] width 21 height 21
click at [316, 149] on button "Cancel Task" at bounding box center [314, 146] width 140 height 22
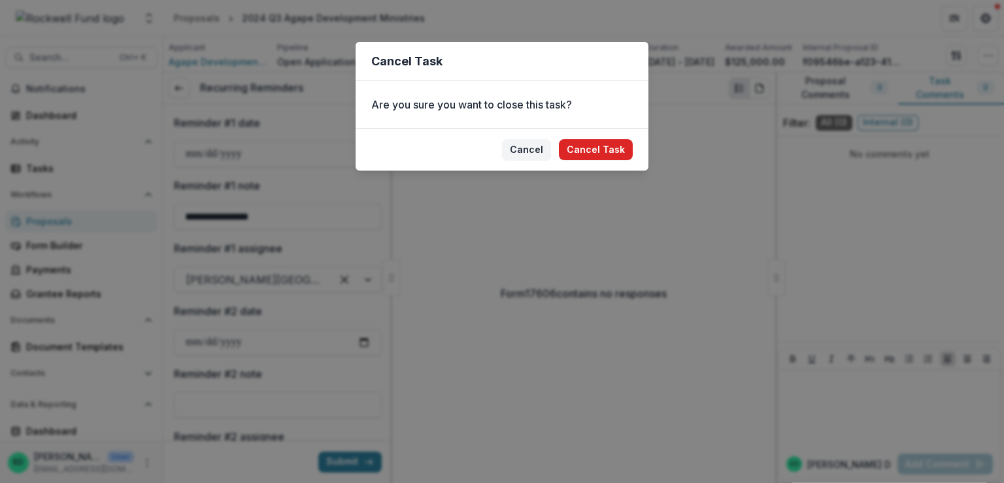
click at [573, 154] on button "Cancel Task" at bounding box center [596, 149] width 74 height 21
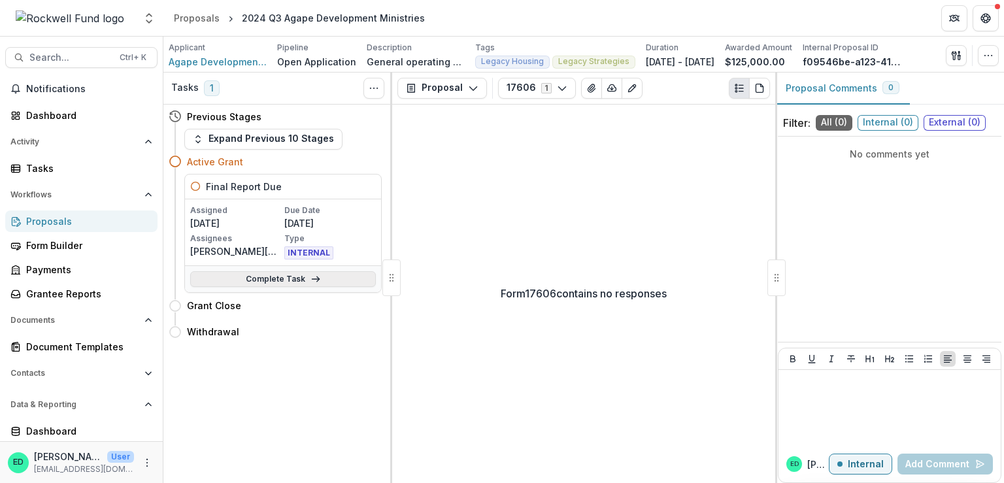
click at [277, 277] on link "Complete Task" at bounding box center [283, 279] width 186 height 16
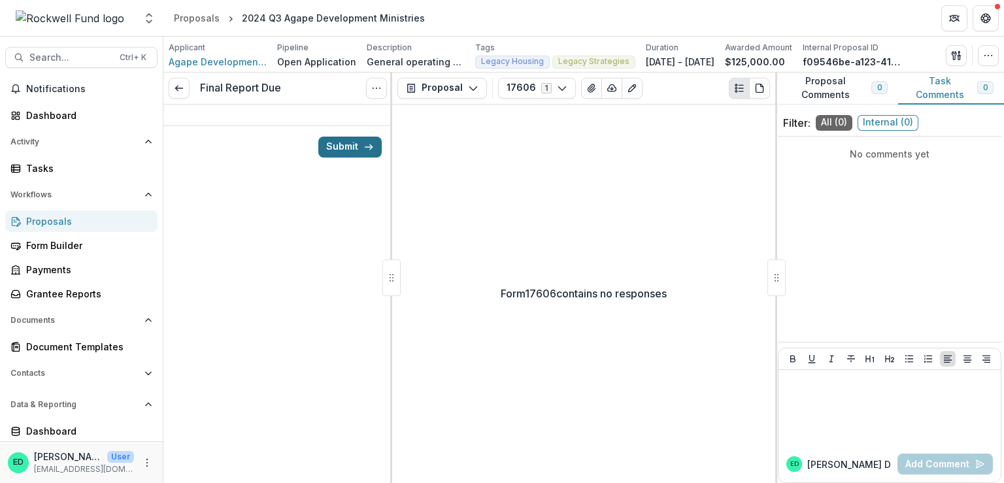
click at [355, 146] on button "Submit" at bounding box center [349, 147] width 63 height 21
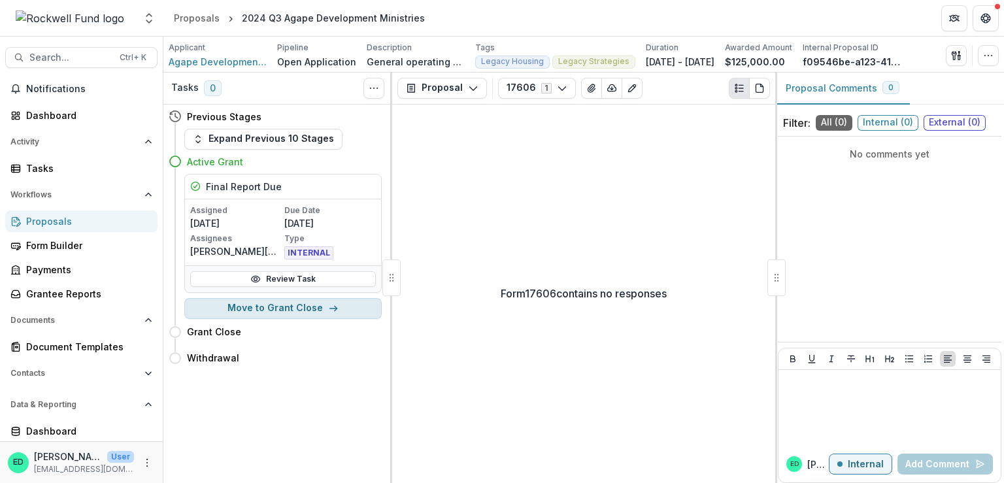
click at [288, 305] on button "Move to Grant Close" at bounding box center [282, 308] width 197 height 21
select select "**********"
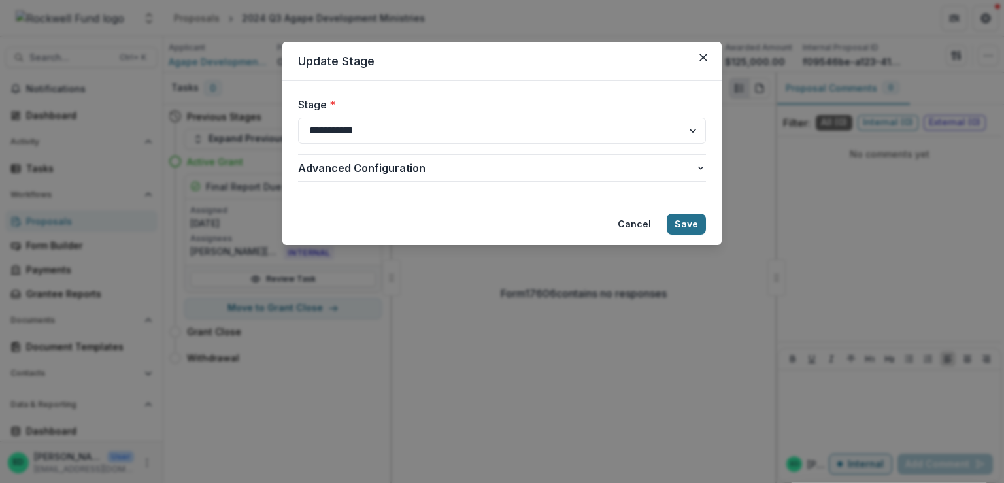
click at [691, 226] on button "Save" at bounding box center [686, 224] width 39 height 21
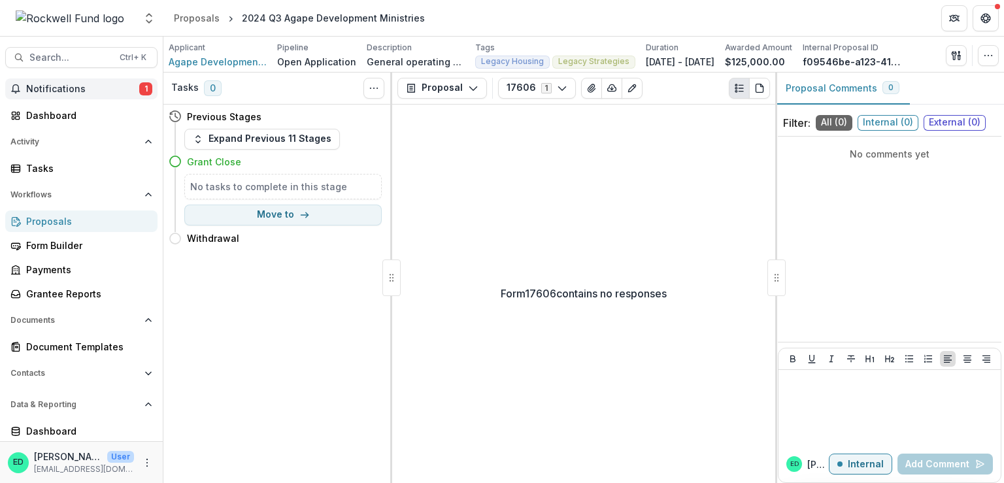
click at [54, 94] on button "Notifications 1" at bounding box center [81, 88] width 152 height 21
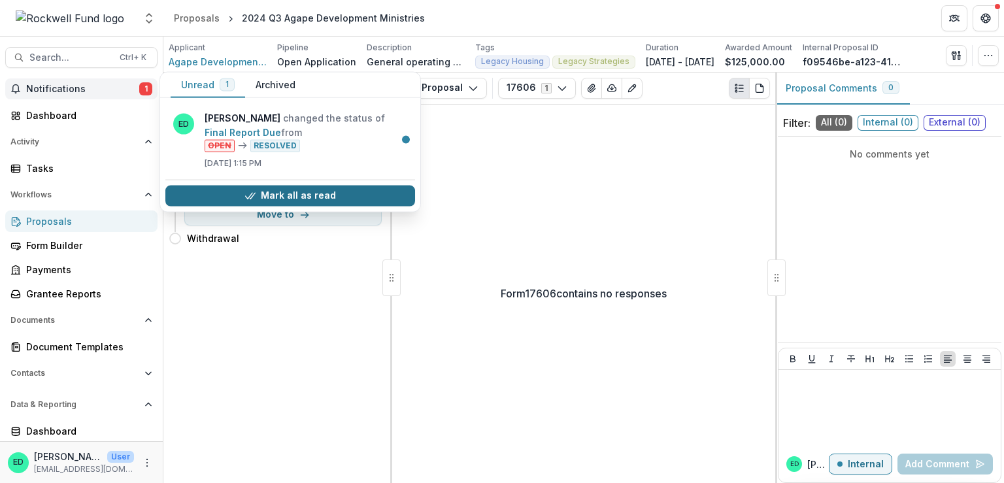
click at [300, 200] on button "Mark all as read" at bounding box center [290, 195] width 250 height 21
